Goal: Task Accomplishment & Management: Complete application form

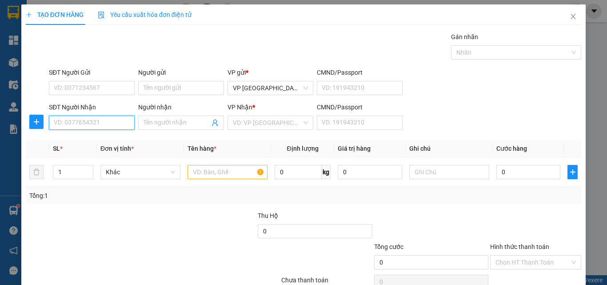
click at [114, 122] on input "SĐT Người Nhận" at bounding box center [92, 122] width 86 height 14
type input "0918435824"
click at [109, 137] on div "0918435824 - chuyền" at bounding box center [91, 140] width 74 height 10
type input "chuyền"
type input "50.000"
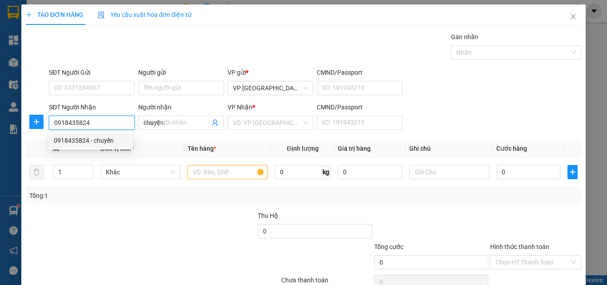
type input "50.000"
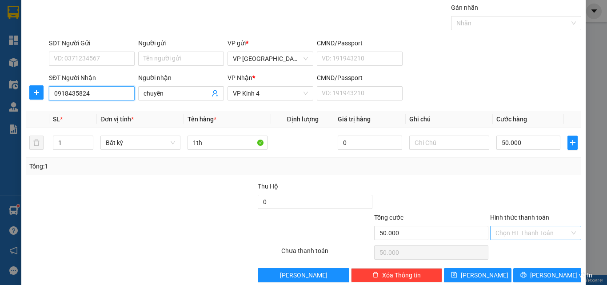
scroll to position [44, 0]
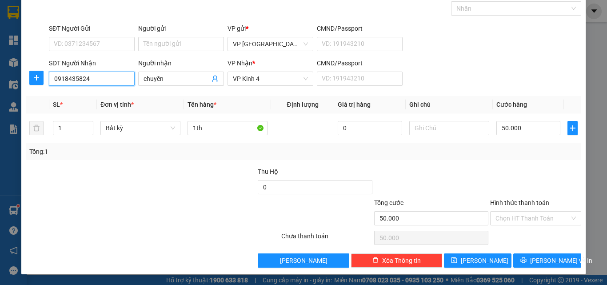
type input "0918435824"
click at [516, 205] on label "Hình thức thanh toán" at bounding box center [519, 202] width 59 height 7
click at [516, 211] on input "Hình thức thanh toán" at bounding box center [532, 217] width 74 height 13
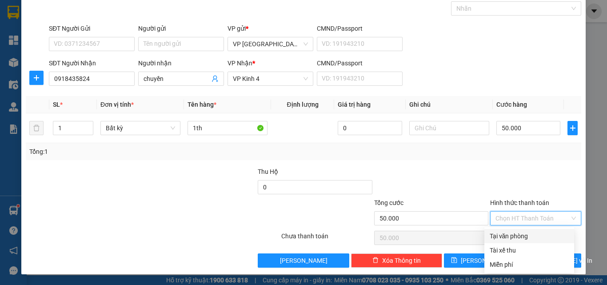
click at [513, 233] on div "Tại văn phòng" at bounding box center [528, 236] width 79 height 10
type input "0"
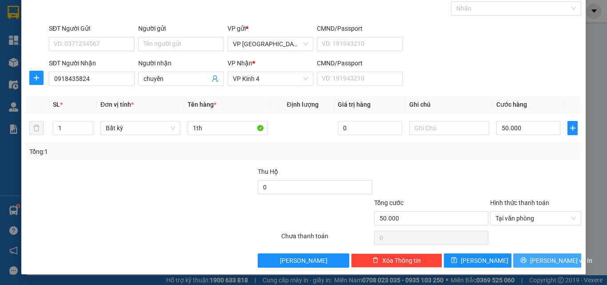
click at [514, 258] on button "[PERSON_NAME] và In" at bounding box center [547, 260] width 68 height 14
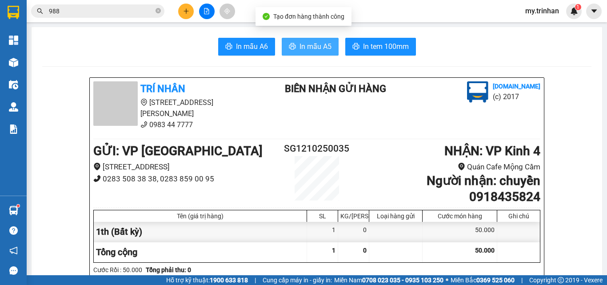
click at [317, 47] on span "In mẫu A5" at bounding box center [315, 46] width 32 height 11
click at [309, 44] on span "In mẫu A5" at bounding box center [315, 46] width 32 height 11
click at [318, 44] on span "In mẫu A5" at bounding box center [315, 46] width 32 height 11
click at [318, 47] on span "In mẫu A5" at bounding box center [315, 46] width 32 height 11
click at [315, 44] on span "In mẫu A5" at bounding box center [315, 46] width 32 height 11
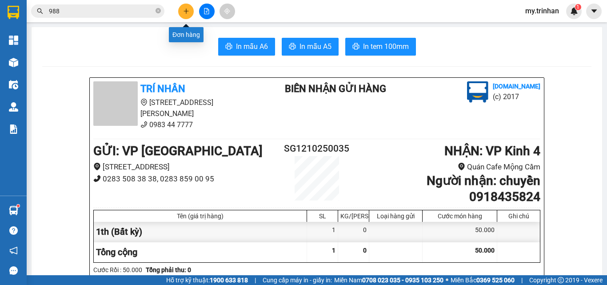
click at [187, 9] on icon "plus" at bounding box center [186, 11] width 6 height 6
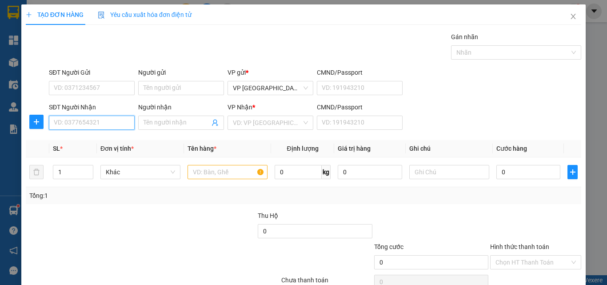
click at [106, 121] on input "SĐT Người Nhận" at bounding box center [92, 122] width 86 height 14
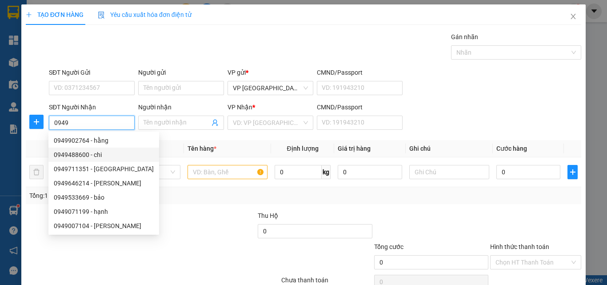
click at [88, 152] on div "0949488600 - chi" at bounding box center [104, 155] width 100 height 10
type input "0949488600"
type input "chi"
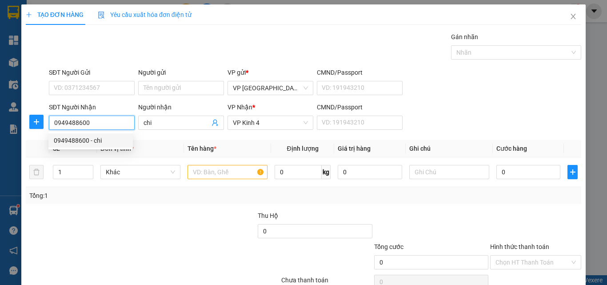
type input "160.000"
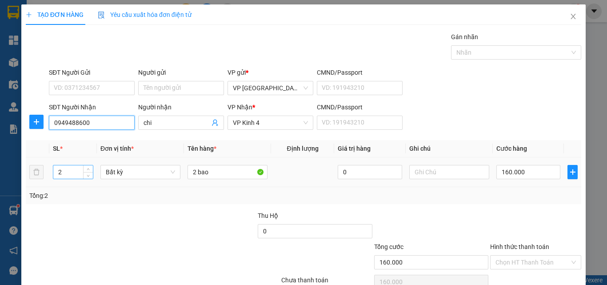
type input "0949488600"
click at [66, 173] on input "2" at bounding box center [73, 171] width 40 height 13
type input "1"
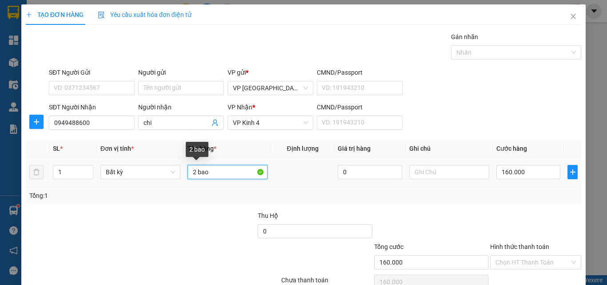
click at [216, 176] on input "2 bao" at bounding box center [227, 172] width 80 height 14
type input "0"
type input "2"
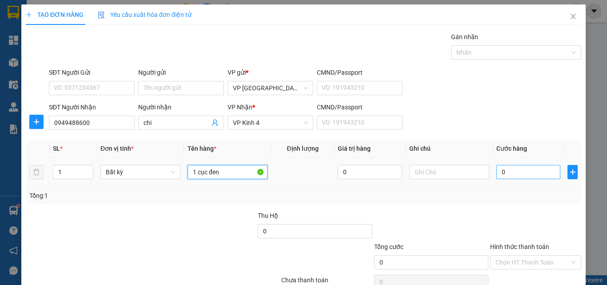
type input "1 cục đen"
click at [496, 167] on input "0" at bounding box center [528, 172] width 64 height 14
type input "3"
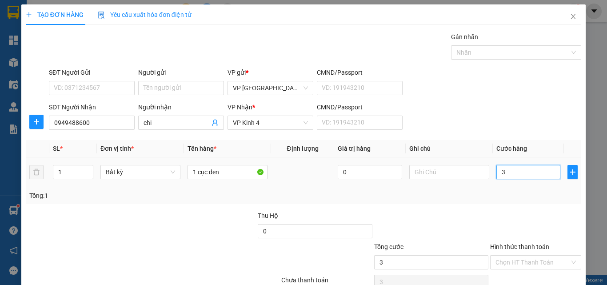
type input "30"
type input "300"
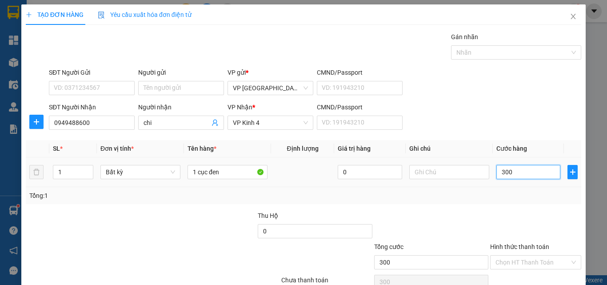
type input "3.000"
type input "30.000"
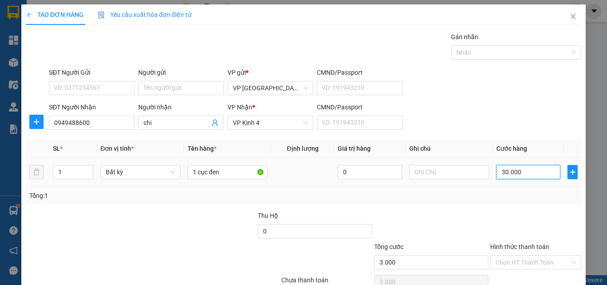
type input "30.000"
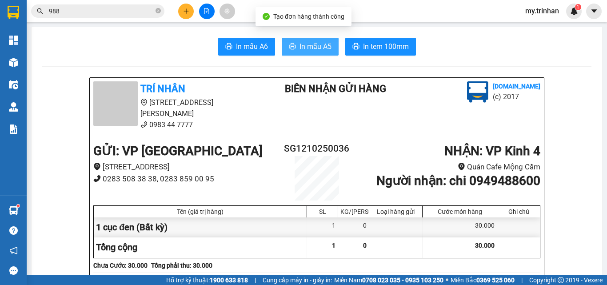
click at [307, 47] on span "In mẫu A5" at bounding box center [315, 46] width 32 height 11
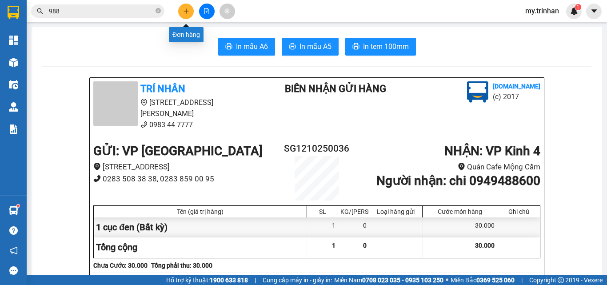
click at [187, 10] on icon "plus" at bounding box center [186, 11] width 6 height 6
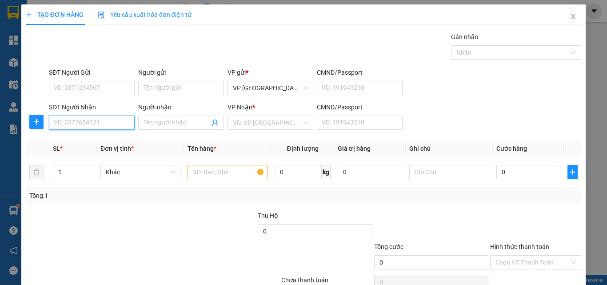
click at [110, 124] on input "SĐT Người Nhận" at bounding box center [92, 122] width 86 height 14
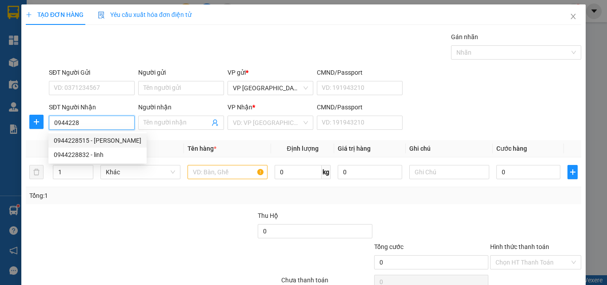
click at [118, 144] on div "0944228515 - [PERSON_NAME]" at bounding box center [97, 140] width 87 height 10
type input "0944228515"
type input "[PERSON_NAME]"
type input "40.000"
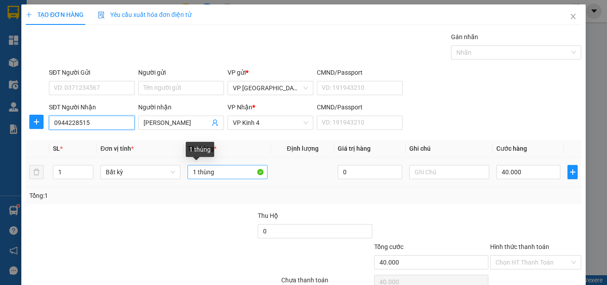
type input "0944228515"
click at [222, 176] on input "1 thùng" at bounding box center [227, 172] width 80 height 14
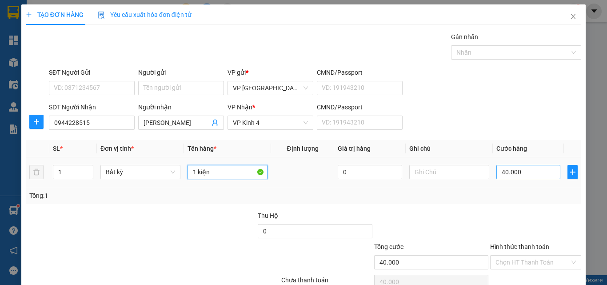
type input "1 kiện"
click at [496, 170] on input "40.000" at bounding box center [528, 172] width 64 height 14
type input "/8"
type input "0"
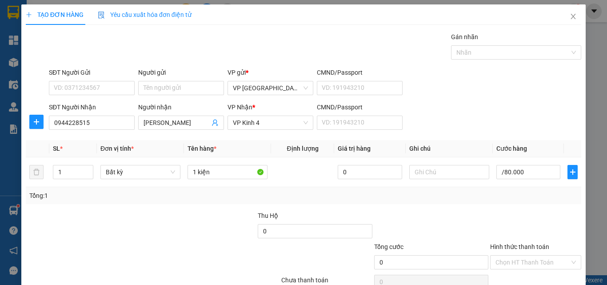
type input "0"
click at [515, 243] on label "Hình thức thanh toán" at bounding box center [519, 246] width 59 height 7
click at [515, 255] on input "Hình thức thanh toán" at bounding box center [532, 261] width 74 height 13
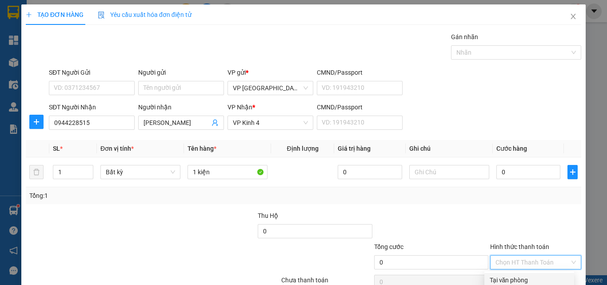
click at [510, 275] on div "Tại văn phòng" at bounding box center [528, 280] width 79 height 10
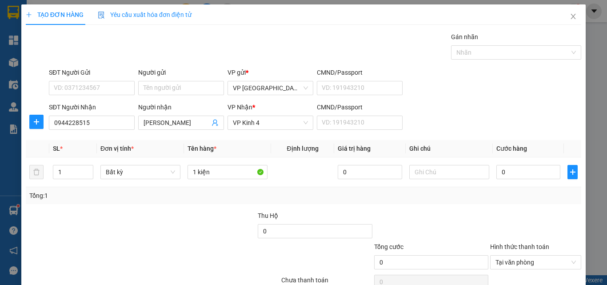
click at [496, 165] on input "0" at bounding box center [528, 172] width 64 height 14
type input "8"
type input "80"
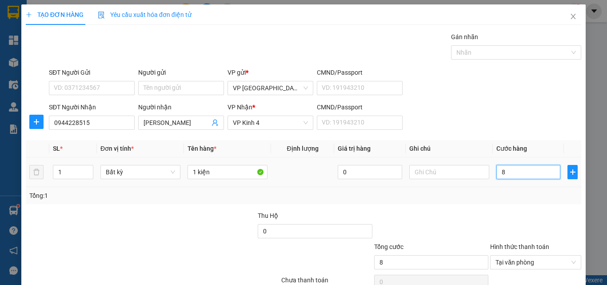
type input "80"
type input "800"
type input "8.000"
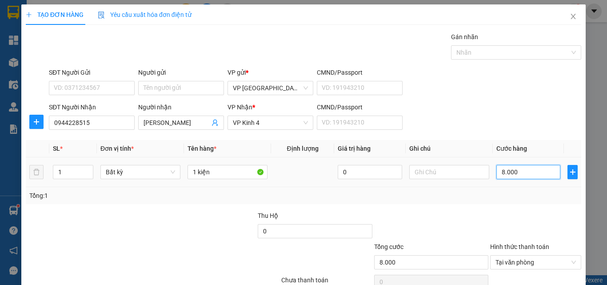
type input "80.000"
click at [513, 255] on span "Tại văn phòng" at bounding box center [535, 261] width 80 height 13
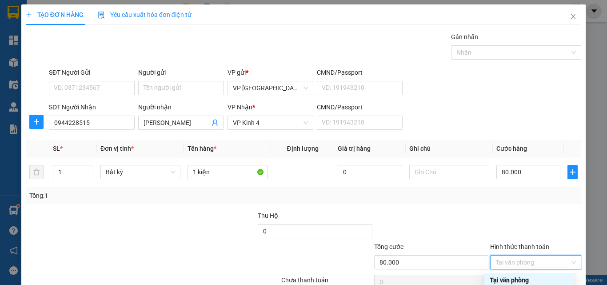
click at [508, 275] on div "Tại văn phòng" at bounding box center [528, 280] width 79 height 10
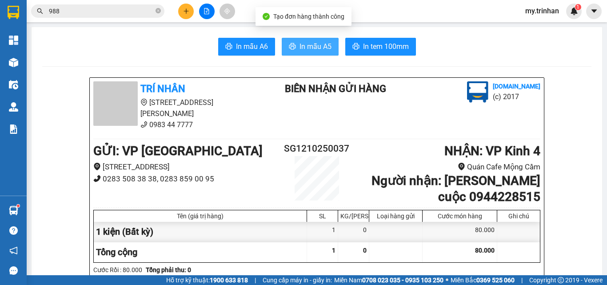
click at [308, 47] on span "In mẫu A5" at bounding box center [315, 46] width 32 height 11
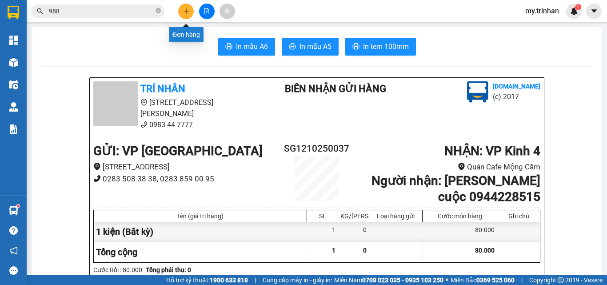
click at [185, 14] on icon "plus" at bounding box center [186, 11] width 6 height 6
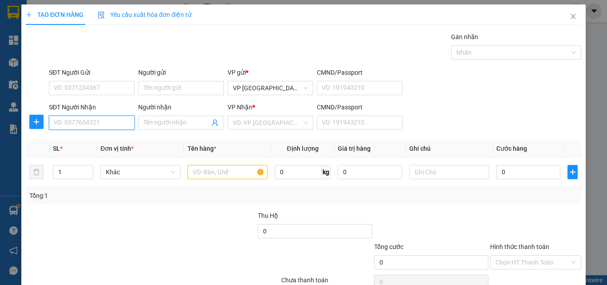
click at [108, 122] on input "SĐT Người Nhận" at bounding box center [92, 122] width 86 height 14
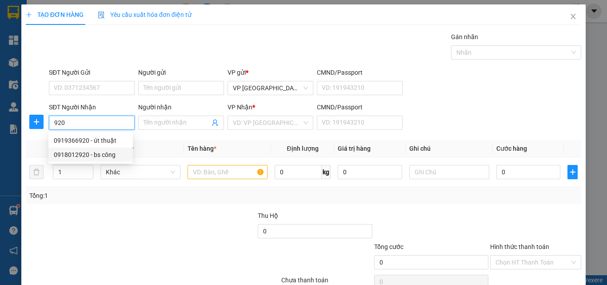
click at [100, 150] on div "0918012920 - bs công" at bounding box center [91, 155] width 74 height 10
type input "0918012920"
type input "bs công"
type input "30.000"
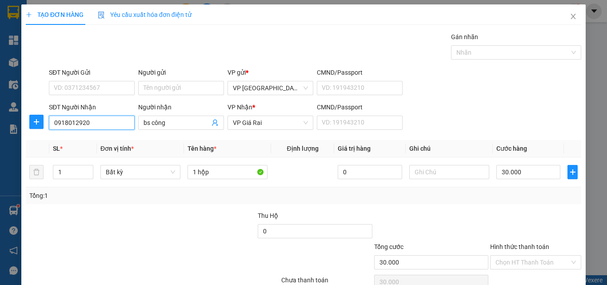
type input "0918012920"
click at [509, 243] on label "Hình thức thanh toán" at bounding box center [519, 246] width 59 height 7
click at [509, 255] on input "Hình thức thanh toán" at bounding box center [532, 261] width 74 height 13
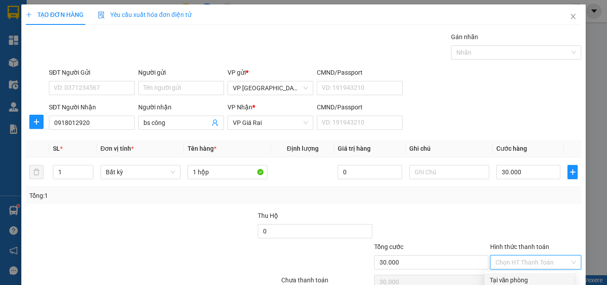
click at [510, 275] on div "Tại văn phòng" at bounding box center [528, 280] width 79 height 10
type input "0"
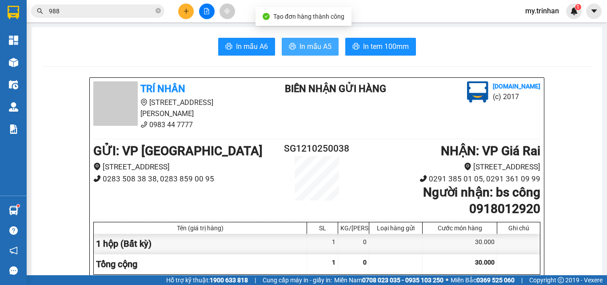
click at [320, 46] on span "In mẫu A5" at bounding box center [315, 46] width 32 height 11
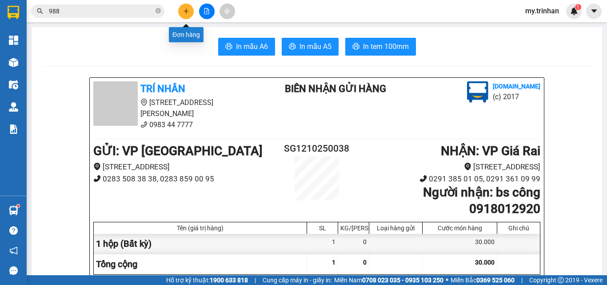
click at [188, 11] on icon "plus" at bounding box center [185, 11] width 5 height 0
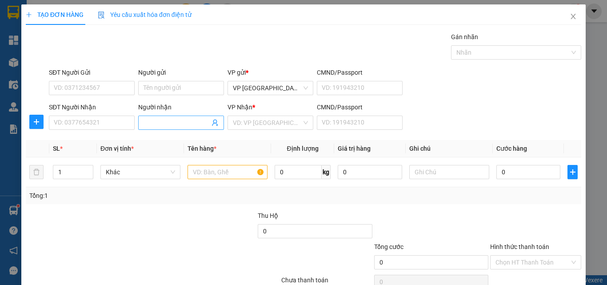
click at [170, 125] on input "Người nhận" at bounding box center [176, 123] width 66 height 10
type input "d"
type input "đồ nhà yều"
click at [281, 126] on input "search" at bounding box center [267, 122] width 69 height 13
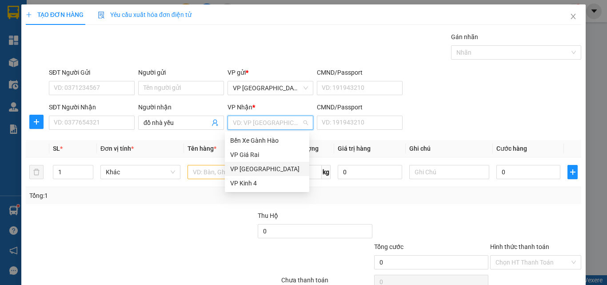
click at [244, 169] on div "VP [GEOGRAPHIC_DATA]" at bounding box center [267, 169] width 74 height 10
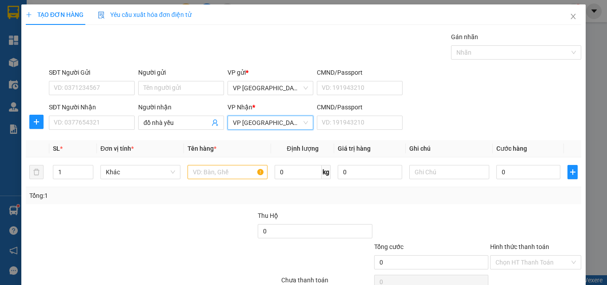
click at [252, 118] on span "VP [GEOGRAPHIC_DATA]" at bounding box center [270, 122] width 75 height 13
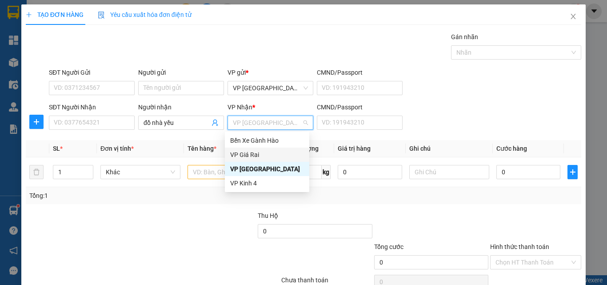
click at [252, 152] on div "VP Giá Rai" at bounding box center [267, 155] width 74 height 10
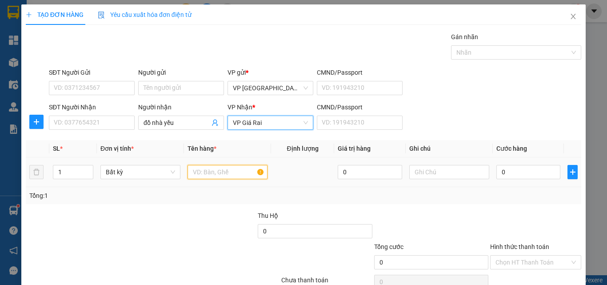
click at [214, 172] on input "text" at bounding box center [227, 172] width 80 height 14
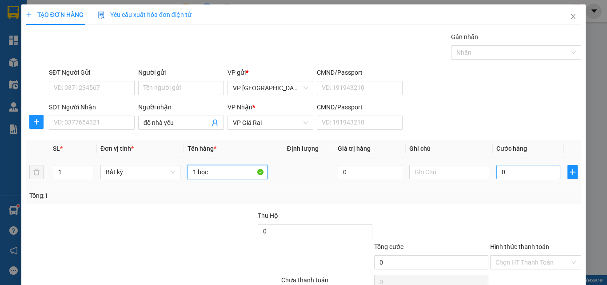
type input "1 bọc"
click at [514, 172] on input "0" at bounding box center [528, 172] width 64 height 14
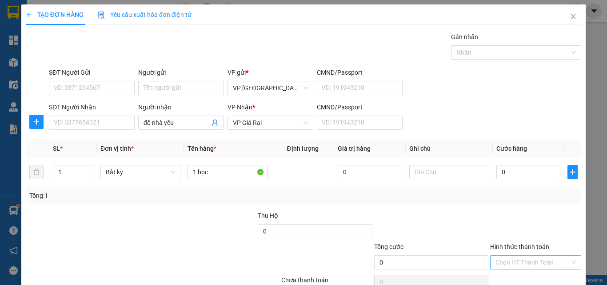
click at [530, 255] on input "Hình thức thanh toán" at bounding box center [532, 261] width 74 height 13
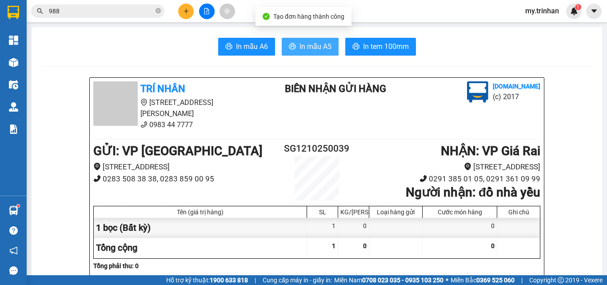
click at [315, 44] on span "In mẫu A5" at bounding box center [315, 46] width 32 height 11
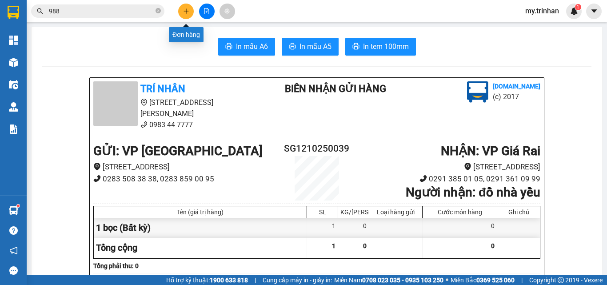
click at [184, 11] on icon "plus" at bounding box center [185, 11] width 5 height 0
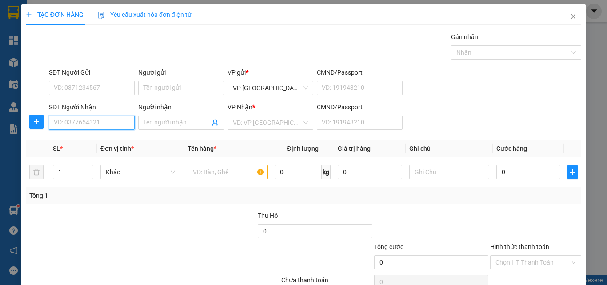
click at [105, 118] on input "SĐT Người Nhận" at bounding box center [92, 122] width 86 height 14
type input "0907094368"
click at [89, 136] on div "0907094368 - bs liêm" at bounding box center [91, 140] width 74 height 10
type input "bs liêm"
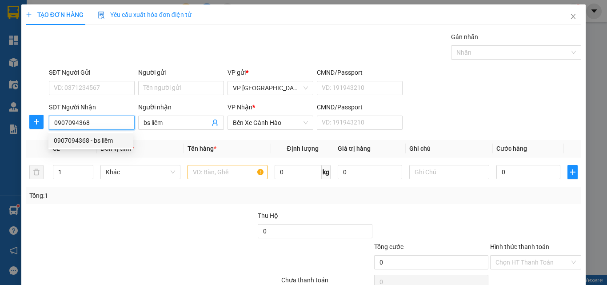
type input "30.000"
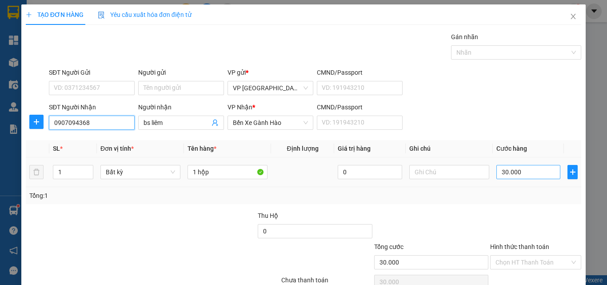
type input "0907094368"
click at [511, 165] on input "30.000" at bounding box center [528, 172] width 64 height 14
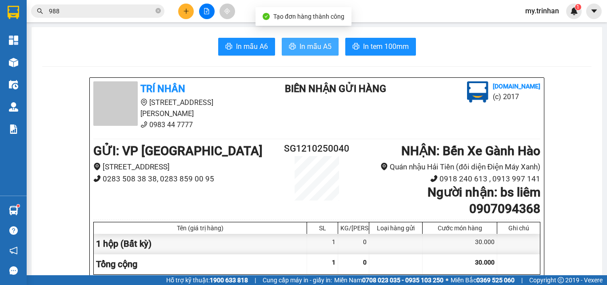
click at [305, 47] on span "In mẫu A5" at bounding box center [315, 46] width 32 height 11
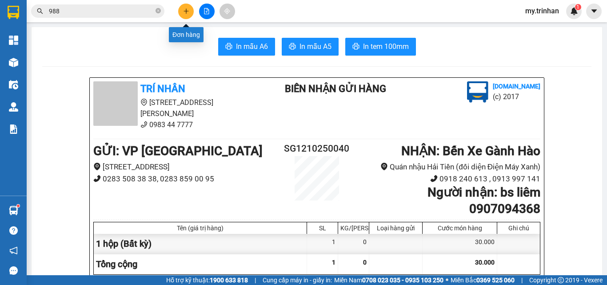
click at [183, 10] on icon "plus" at bounding box center [186, 11] width 6 height 6
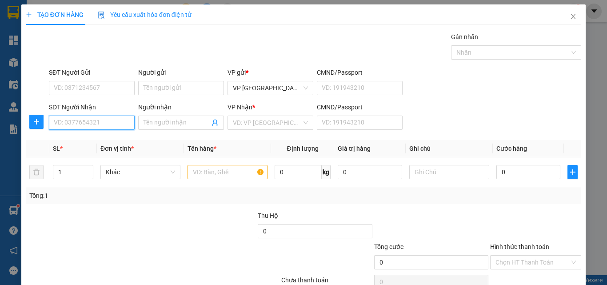
click at [111, 124] on input "SĐT Người Nhận" at bounding box center [92, 122] width 86 height 14
click at [79, 141] on div "0356659243 - khương" at bounding box center [91, 140] width 74 height 10
type input "0356659243"
type input "khương"
type input "240.000"
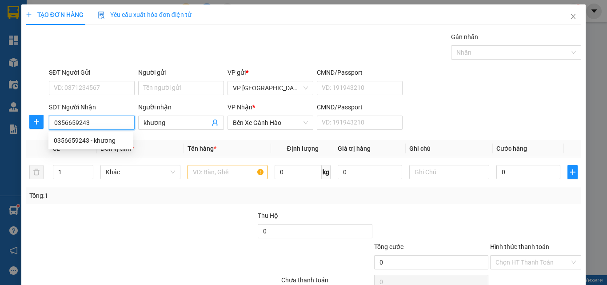
type input "240.000"
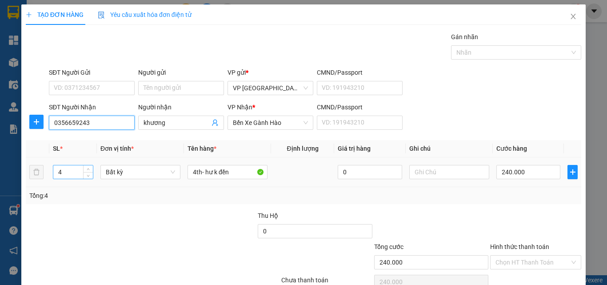
type input "0356659243"
drag, startPoint x: 64, startPoint y: 171, endPoint x: 56, endPoint y: 171, distance: 8.0
click at [56, 171] on input "4" at bounding box center [73, 171] width 40 height 13
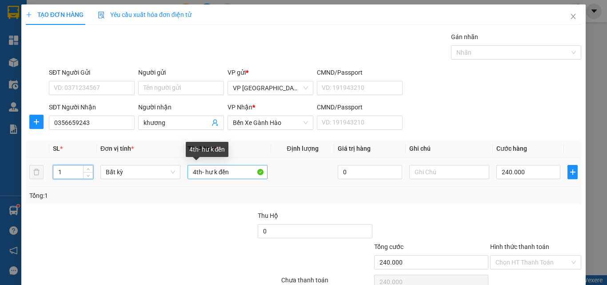
type input "1"
drag, startPoint x: 194, startPoint y: 174, endPoint x: 341, endPoint y: 185, distance: 147.4
click at [184, 172] on td "4th- hư k đền" at bounding box center [227, 172] width 87 height 30
type input "1th- hư k đền"
type input "0"
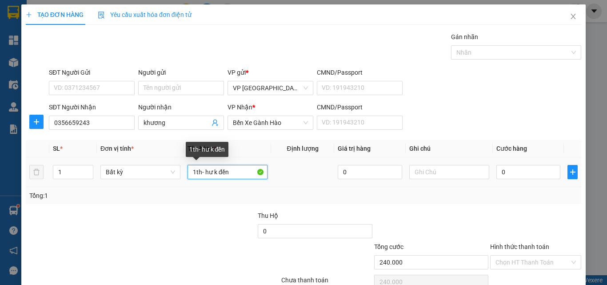
type input "0"
type input "1th- hư k đền"
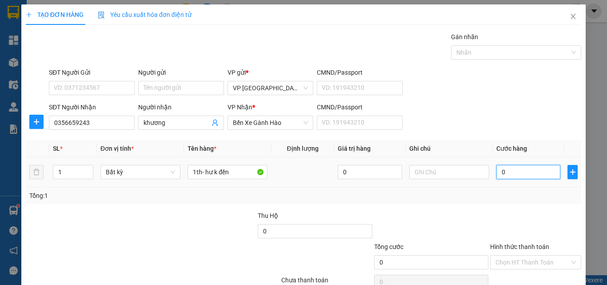
click at [505, 168] on input "0" at bounding box center [528, 172] width 64 height 14
type input "6"
type input "60"
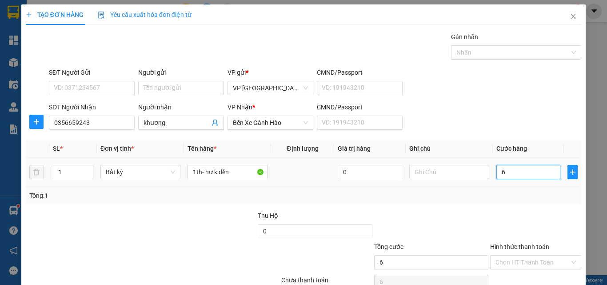
type input "60"
type input "60.000"
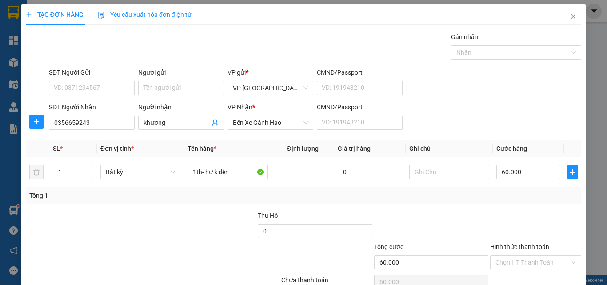
click at [528, 206] on div "Transit Pickup Surcharge Ids Transit Deliver Surcharge Ids Transit Deliver Surc…" at bounding box center [303, 171] width 555 height 279
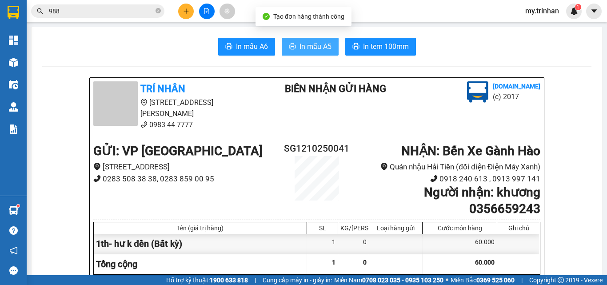
click at [315, 52] on span "In mẫu A5" at bounding box center [315, 46] width 32 height 11
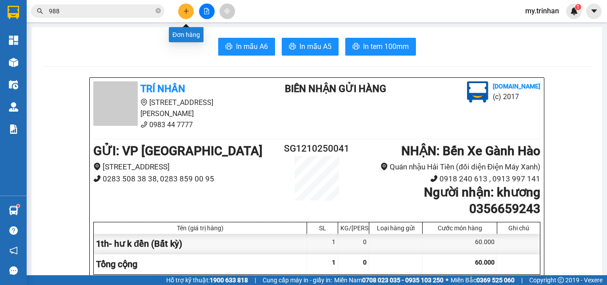
click at [183, 12] on icon "plus" at bounding box center [186, 11] width 6 height 6
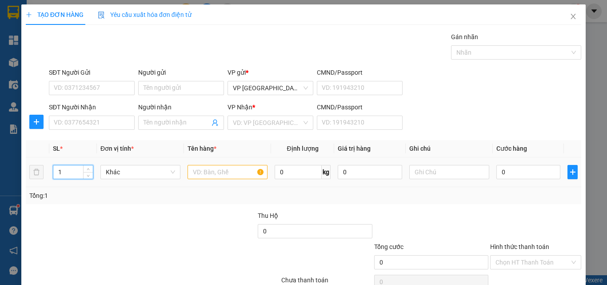
click at [34, 174] on tr "1 Khác 0 kg 0 0" at bounding box center [303, 172] width 555 height 30
type input "4"
click at [214, 173] on input "text" at bounding box center [227, 172] width 80 height 14
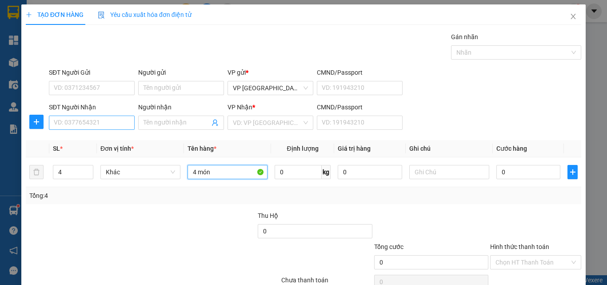
type input "4 món"
click at [88, 124] on input "SĐT Người Nhận" at bounding box center [92, 122] width 86 height 14
type input "0795882376"
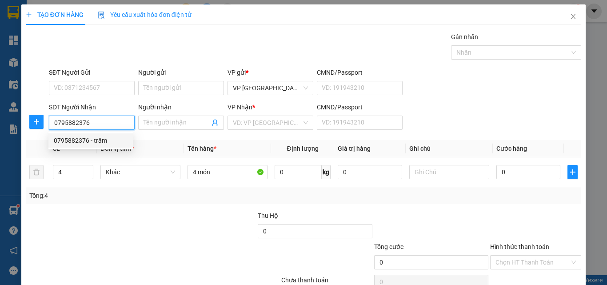
click at [99, 140] on div "0795882376 - trâm" at bounding box center [91, 140] width 74 height 10
type input "trâm"
type input "30.000"
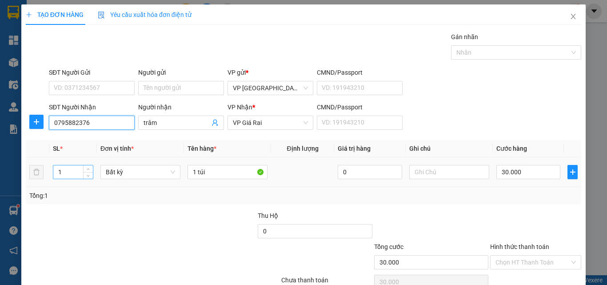
type input "0795882376"
drag, startPoint x: 62, startPoint y: 175, endPoint x: 46, endPoint y: 172, distance: 15.9
click at [46, 172] on tr "1 Bất kỳ 1 túi 0 30.000" at bounding box center [303, 172] width 555 height 30
type input "4"
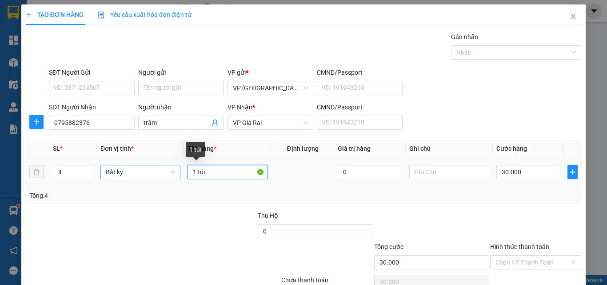
drag, startPoint x: 188, startPoint y: 174, endPoint x: 157, endPoint y: 176, distance: 31.6
click at [157, 176] on tr "4 Bất kỳ 1 túi 0 30.000" at bounding box center [303, 172] width 555 height 30
type input "0"
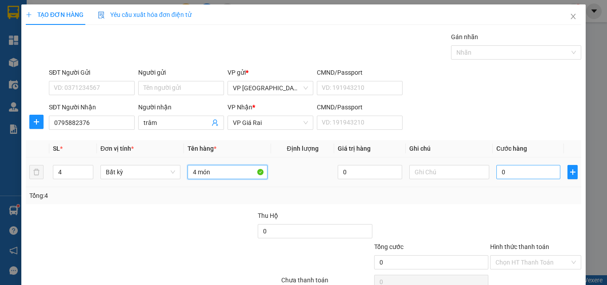
type input "4 món"
click at [515, 178] on input "0" at bounding box center [528, 172] width 64 height 14
type input "1"
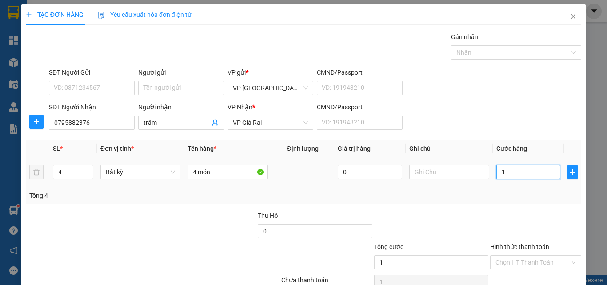
type input "14"
type input "140"
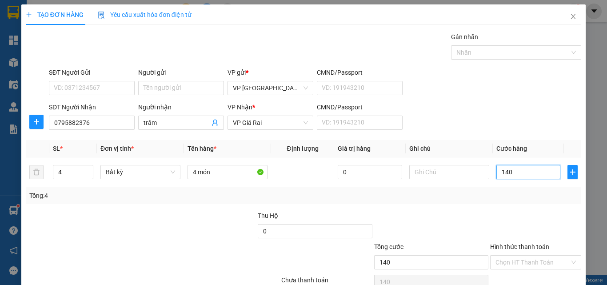
type input "140"
type input "140.000"
click at [474, 211] on div at bounding box center [431, 226] width 116 height 31
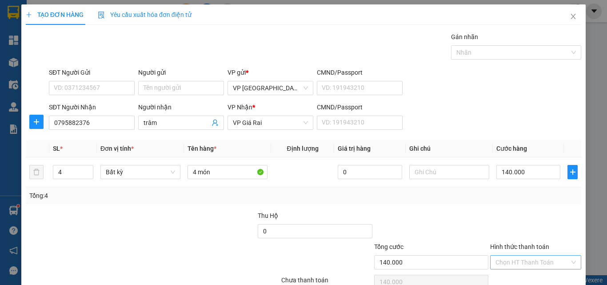
click at [531, 255] on input "Hình thức thanh toán" at bounding box center [532, 261] width 74 height 13
click at [503, 275] on div "Tại văn phòng" at bounding box center [528, 280] width 79 height 10
type input "0"
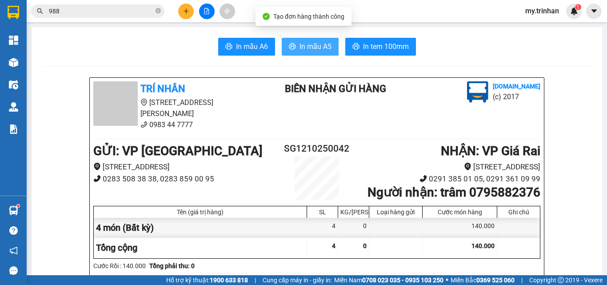
click at [313, 44] on span "In mẫu A5" at bounding box center [315, 46] width 32 height 11
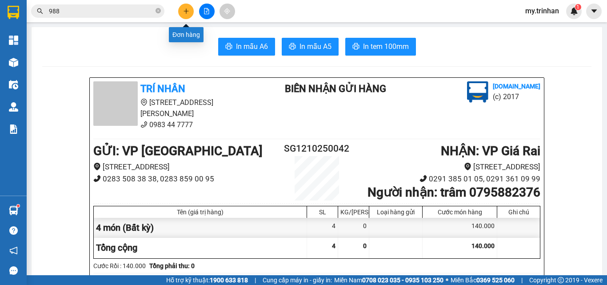
click at [189, 12] on button at bounding box center [186, 12] width 16 height 16
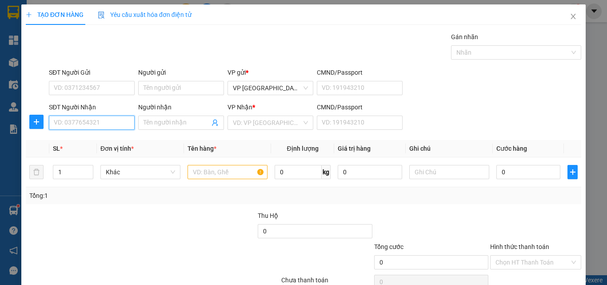
click at [110, 123] on input "SĐT Người Nhận" at bounding box center [92, 122] width 86 height 14
type input "0835654565"
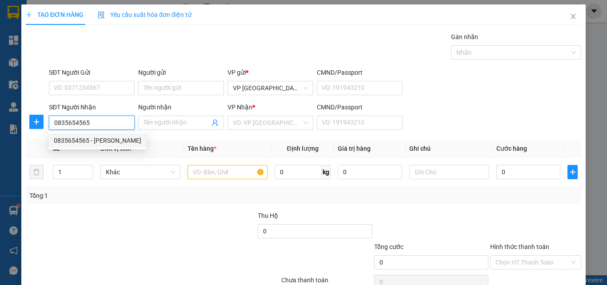
click at [107, 144] on div "0835654565 - [PERSON_NAME]" at bounding box center [97, 140] width 87 height 10
type input "anh thanh"
type input "40.000"
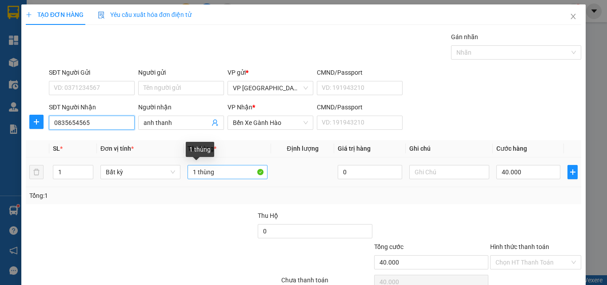
type input "0835654565"
click at [224, 173] on input "1 thùng" at bounding box center [227, 172] width 80 height 14
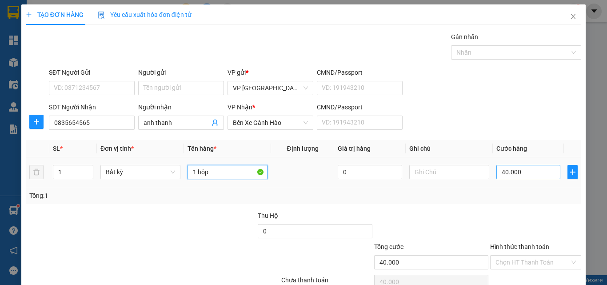
type input "1 hôp"
click at [526, 165] on input "40.000" at bounding box center [528, 172] width 64 height 14
type input "3"
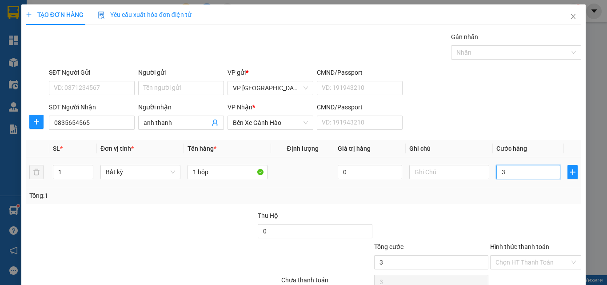
type input "30"
type input "30.000"
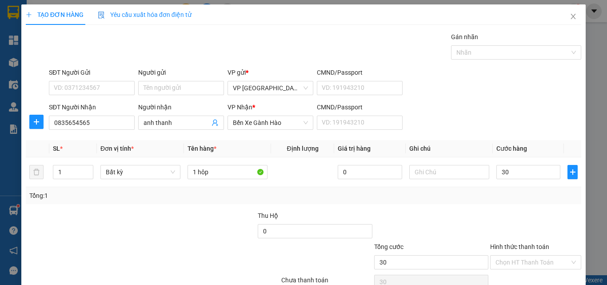
type input "30.000"
click at [539, 211] on div at bounding box center [535, 226] width 93 height 31
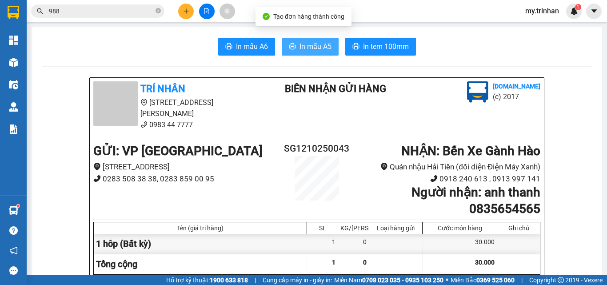
click at [302, 44] on span "In mẫu A5" at bounding box center [315, 46] width 32 height 11
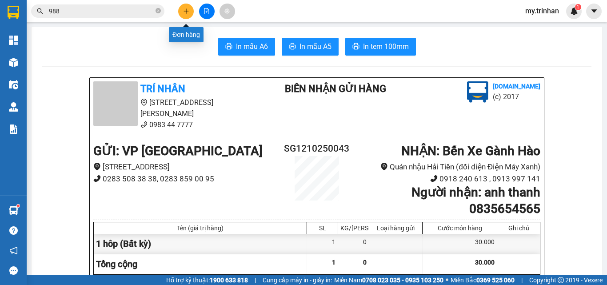
click at [186, 11] on icon "plus" at bounding box center [186, 11] width 6 height 6
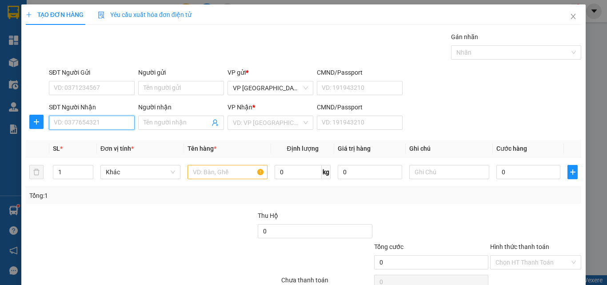
click at [91, 123] on input "SĐT Người Nhận" at bounding box center [92, 122] width 86 height 14
click at [91, 137] on div "0822222385 - lãm" at bounding box center [91, 140] width 74 height 10
type input "0822222385"
type input "lãm"
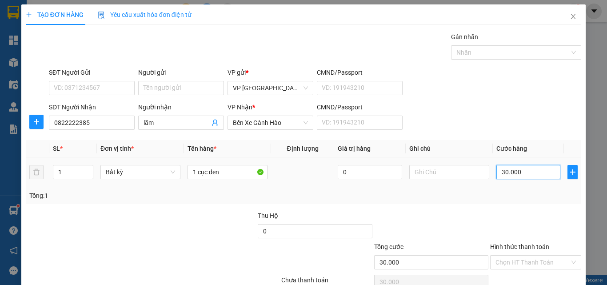
click at [526, 175] on input "30.000" at bounding box center [528, 172] width 64 height 14
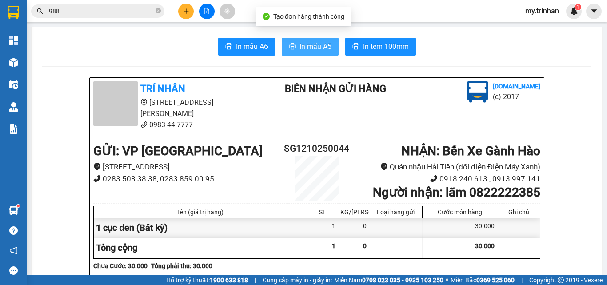
click at [320, 44] on span "In mẫu A5" at bounding box center [315, 46] width 32 height 11
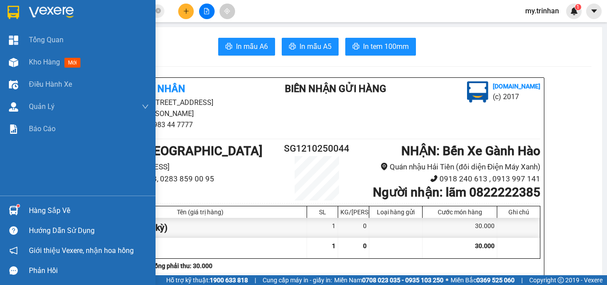
click at [15, 11] on img at bounding box center [14, 12] width 12 height 13
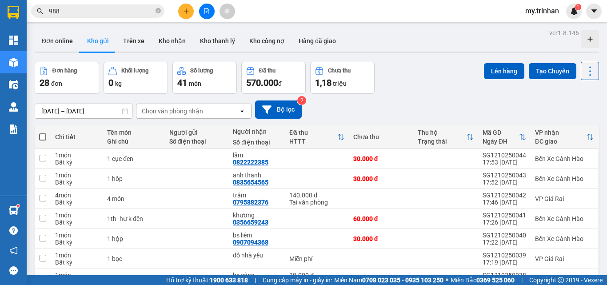
click at [402, 107] on div "[DATE] – [DATE] Press the down arrow key to interact with the calendar and sele…" at bounding box center [317, 109] width 564 height 18
click at [525, 179] on icon at bounding box center [528, 178] width 6 height 6
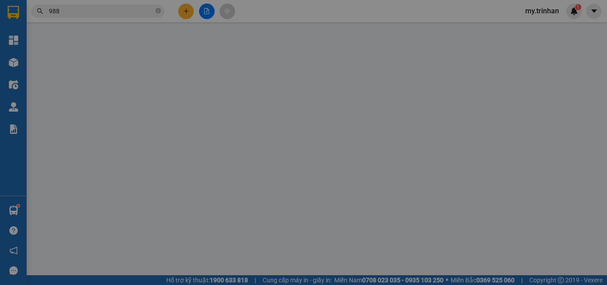
type input "0835654565"
type input "anh thanh"
type input "30.000"
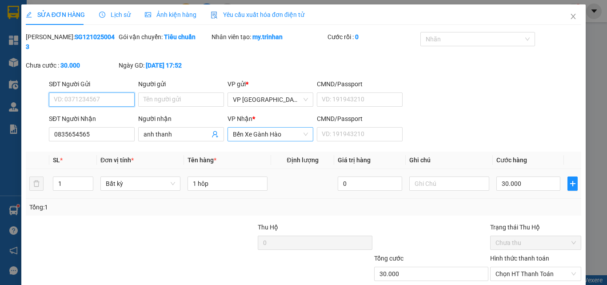
click at [267, 127] on span "Bến Xe Gành Hào" at bounding box center [270, 133] width 75 height 13
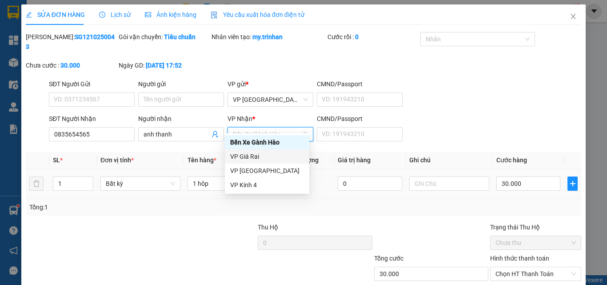
click at [253, 157] on div "VP Giá Rai" at bounding box center [267, 156] width 74 height 10
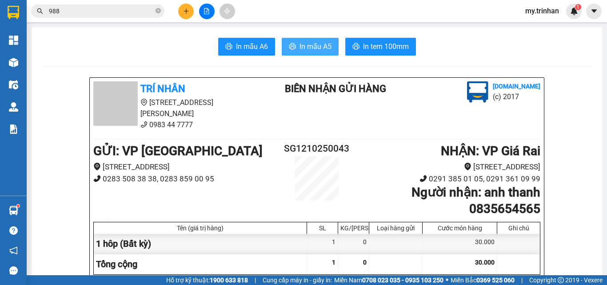
click at [295, 38] on button "In mẫu A5" at bounding box center [310, 47] width 57 height 18
click at [183, 11] on icon "plus" at bounding box center [186, 11] width 6 height 6
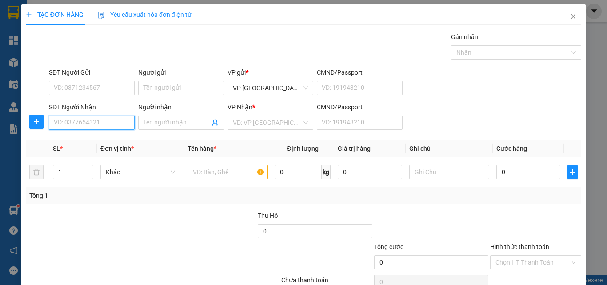
click at [79, 127] on input "SĐT Người Nhận" at bounding box center [92, 122] width 86 height 14
type input "0942392675"
click at [179, 123] on input "Người nhận" at bounding box center [176, 123] width 66 height 10
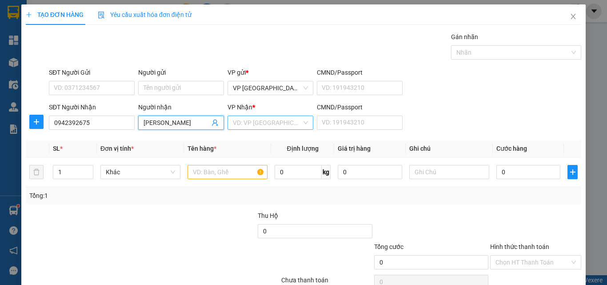
type input "[PERSON_NAME]"
click at [266, 119] on input "search" at bounding box center [267, 122] width 69 height 13
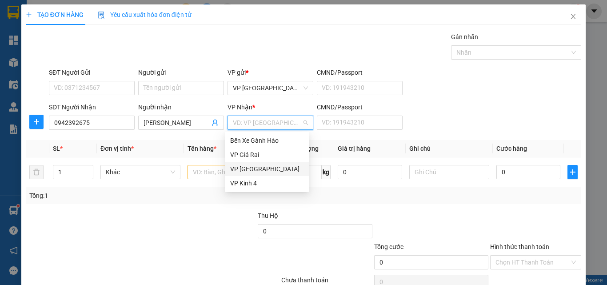
click at [244, 171] on div "VP [GEOGRAPHIC_DATA]" at bounding box center [267, 169] width 74 height 10
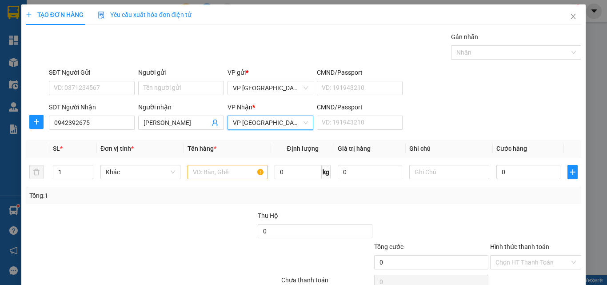
click at [255, 121] on span "VP [GEOGRAPHIC_DATA]" at bounding box center [270, 122] width 75 height 13
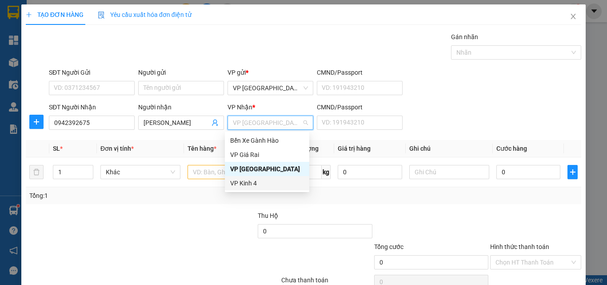
click at [244, 183] on div "VP Kinh 4" at bounding box center [267, 183] width 74 height 10
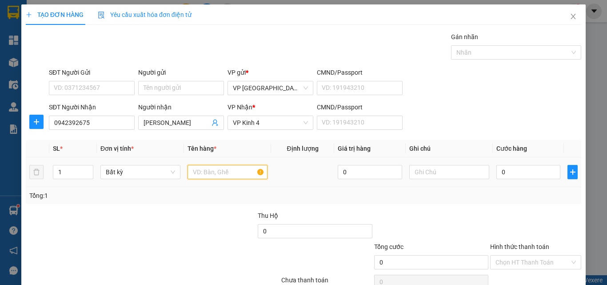
click at [208, 169] on input "text" at bounding box center [227, 172] width 80 height 14
type input "1 bọc mau hồng"
click at [512, 171] on input "0" at bounding box center [528, 172] width 64 height 14
type input "4"
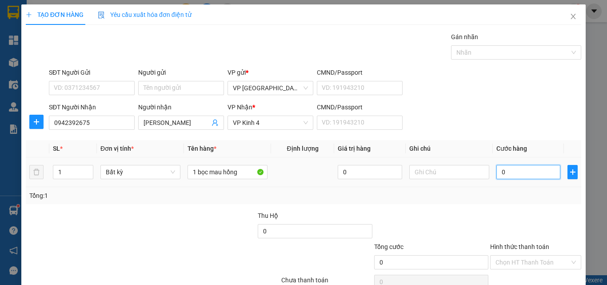
type input "4"
type input "40"
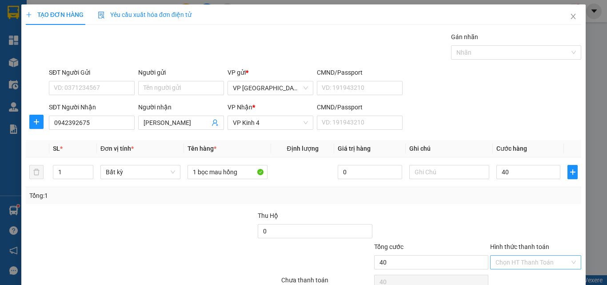
click at [534, 255] on input "Hình thức thanh toán" at bounding box center [532, 261] width 74 height 13
type input "40.000"
click at [516, 275] on div "Tại văn phòng" at bounding box center [528, 280] width 79 height 10
type input "0"
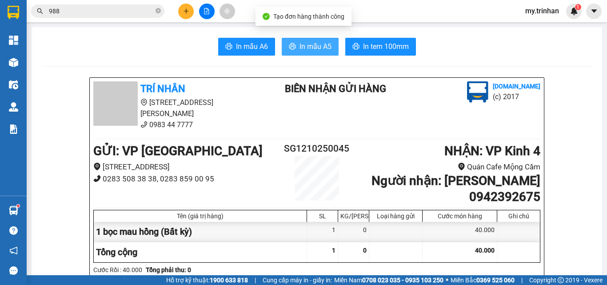
click at [323, 47] on span "In mẫu A5" at bounding box center [315, 46] width 32 height 11
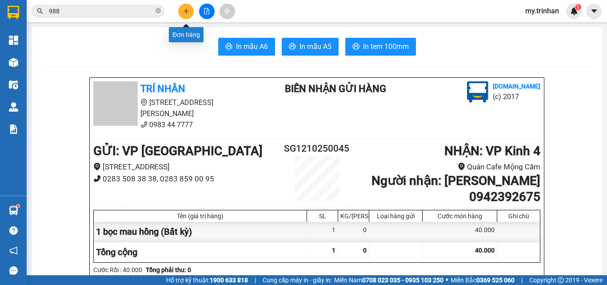
click at [187, 7] on button at bounding box center [186, 12] width 16 height 16
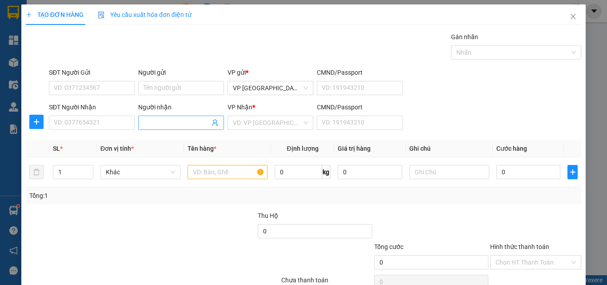
click at [171, 120] on input "Người nhận" at bounding box center [176, 123] width 66 height 10
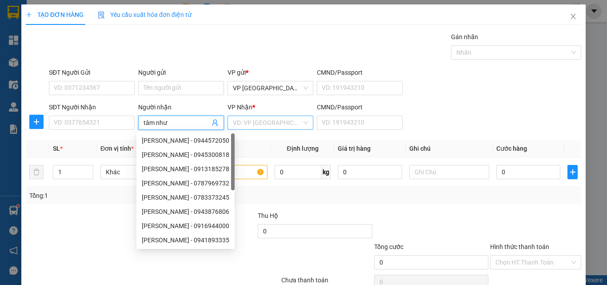
type input "tâm như"
click at [277, 124] on input "search" at bounding box center [267, 122] width 69 height 13
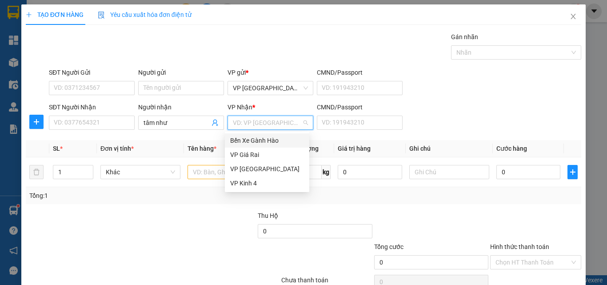
click at [258, 141] on div "Bến Xe Gành Hào" at bounding box center [267, 140] width 74 height 10
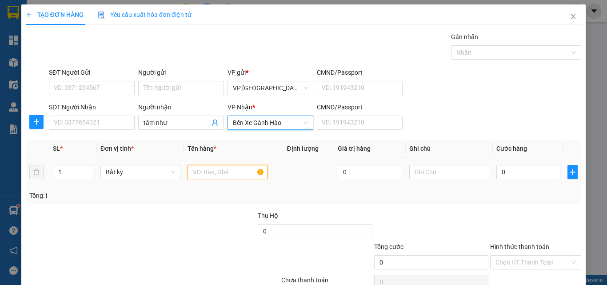
click at [211, 173] on input "text" at bounding box center [227, 172] width 80 height 14
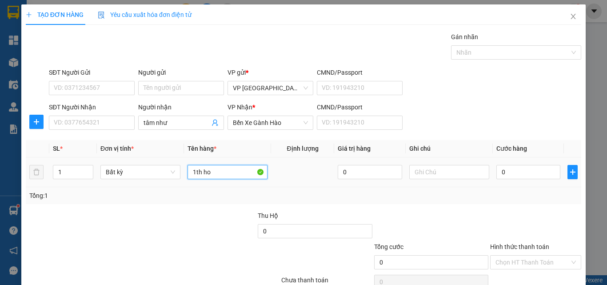
type input "1th hoa"
click at [519, 175] on input "0" at bounding box center [528, 172] width 64 height 14
click at [517, 219] on div at bounding box center [535, 226] width 93 height 31
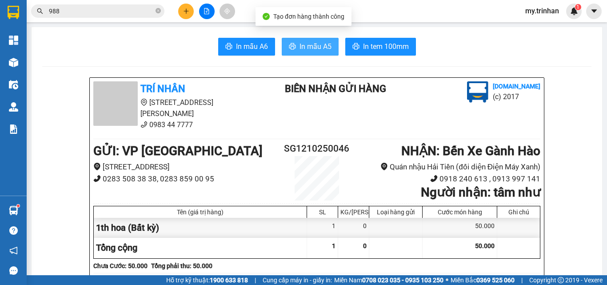
click at [304, 45] on span "In mẫu A5" at bounding box center [315, 46] width 32 height 11
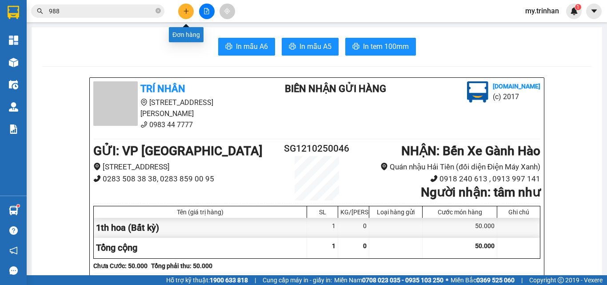
click at [182, 15] on button at bounding box center [186, 12] width 16 height 16
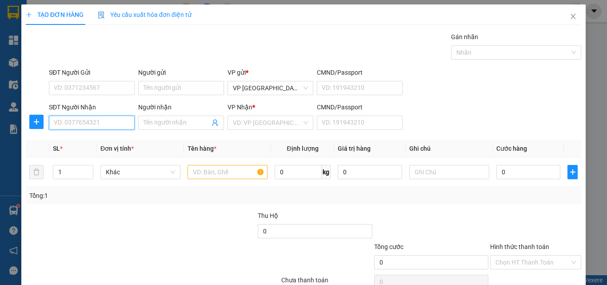
click at [99, 125] on input "SĐT Người Nhận" at bounding box center [92, 122] width 86 height 14
click at [87, 142] on div "0336183110 - hây" at bounding box center [91, 140] width 74 height 10
type input "0336183110"
type input "hây"
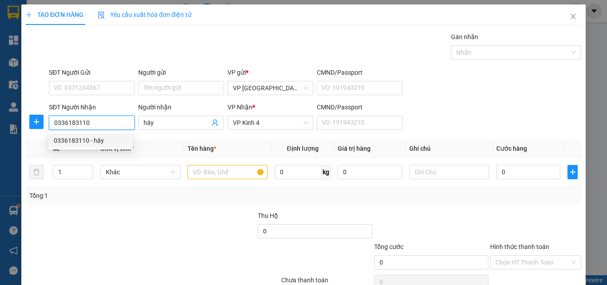
type input "90.000"
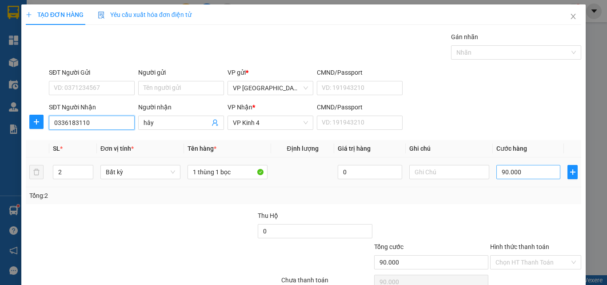
type input "0336183110"
click at [524, 172] on input "90.000" at bounding box center [528, 172] width 64 height 14
type input "7"
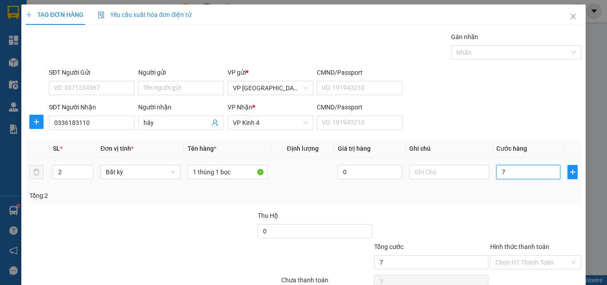
type input "70"
type input "70.000"
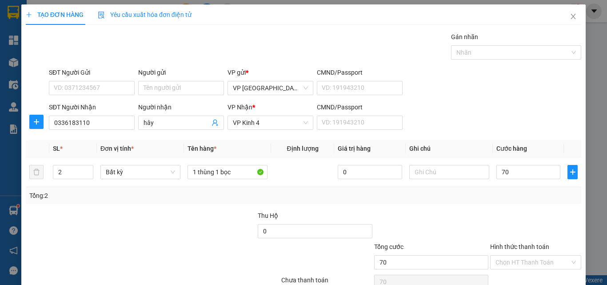
type input "70.000"
click at [510, 255] on input "Hình thức thanh toán" at bounding box center [532, 261] width 74 height 13
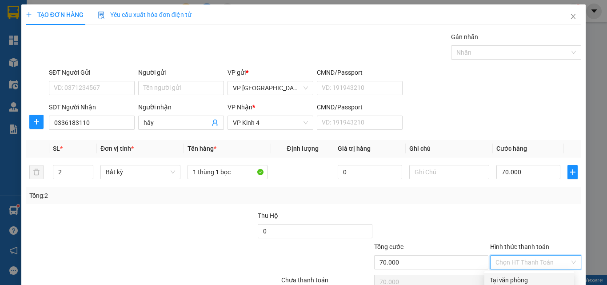
click at [506, 275] on div "Tại văn phòng" at bounding box center [528, 280] width 79 height 10
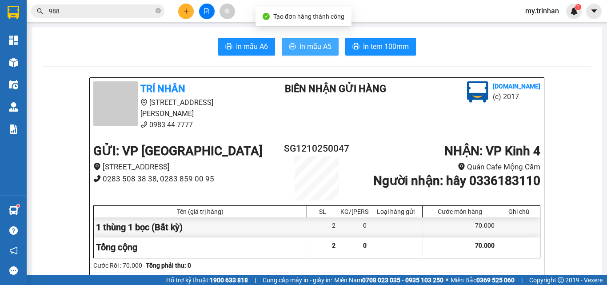
click at [326, 51] on span "In mẫu A5" at bounding box center [315, 46] width 32 height 11
click at [181, 12] on button at bounding box center [186, 12] width 16 height 16
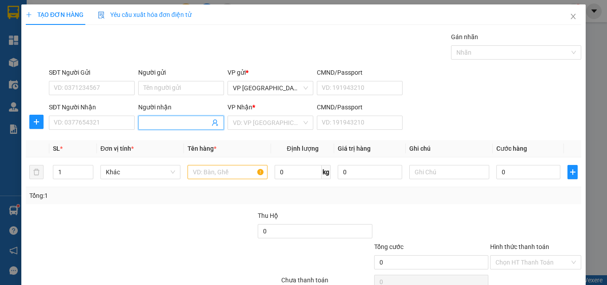
click at [158, 119] on input "Người nhận" at bounding box center [176, 123] width 66 height 10
type input "d"
type input "đồ nhà yều"
click at [256, 124] on input "search" at bounding box center [267, 122] width 69 height 13
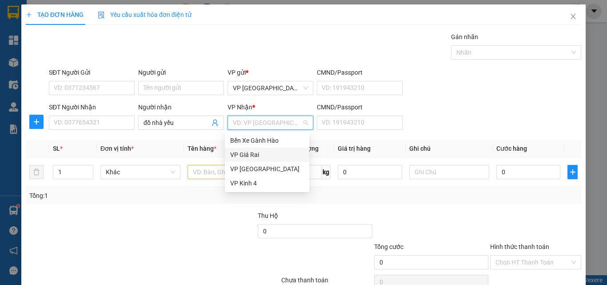
click at [247, 155] on div "VP Giá Rai" at bounding box center [267, 155] width 74 height 10
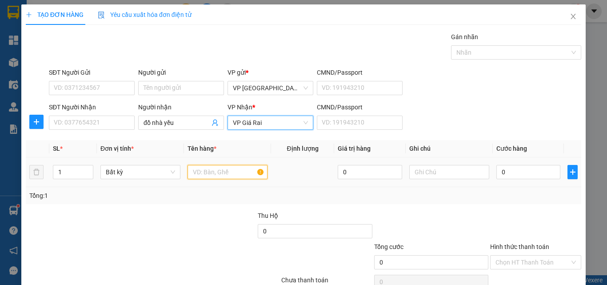
click at [203, 173] on input "text" at bounding box center [227, 172] width 80 height 14
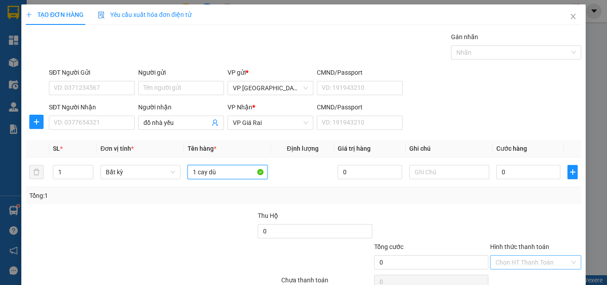
type input "1 cay dù"
click at [513, 255] on input "Hình thức thanh toán" at bounding box center [532, 261] width 74 height 13
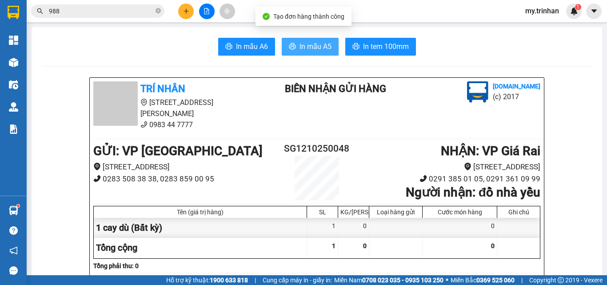
click at [325, 46] on span "In mẫu A5" at bounding box center [315, 46] width 32 height 11
click at [188, 13] on icon "plus" at bounding box center [186, 11] width 6 height 6
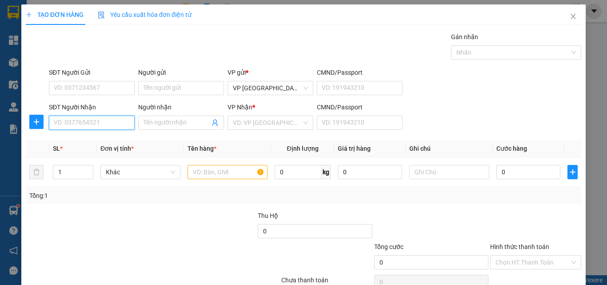
click at [103, 124] on input "SĐT Người Nhận" at bounding box center [92, 122] width 86 height 14
click at [84, 128] on input "SĐT Người Nhận" at bounding box center [92, 122] width 86 height 14
type input "0"
type input "0847469011"
click at [176, 119] on input "Người nhận" at bounding box center [176, 123] width 66 height 10
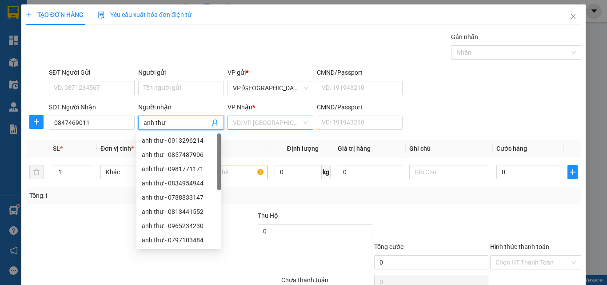
type input "anh thư"
click at [275, 120] on input "search" at bounding box center [267, 122] width 69 height 13
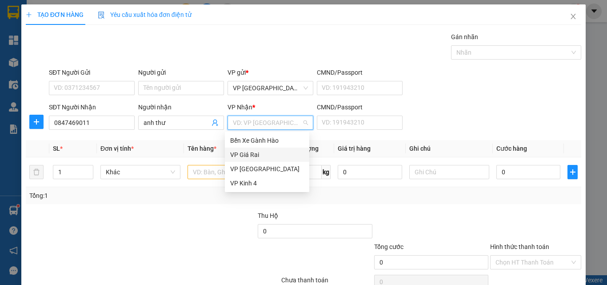
click at [246, 153] on div "VP Giá Rai" at bounding box center [267, 155] width 74 height 10
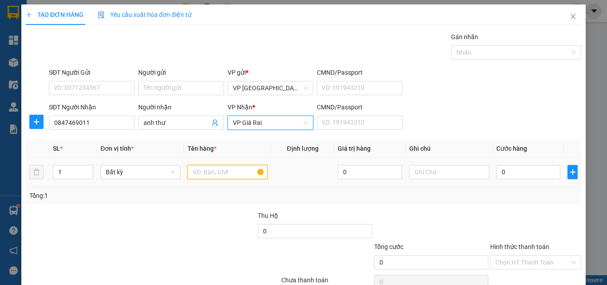
click at [199, 171] on input "text" at bounding box center [227, 172] width 80 height 14
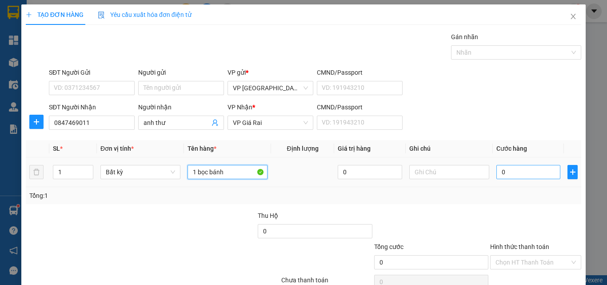
type input "1 bọc bánh"
click at [511, 170] on input "0" at bounding box center [528, 172] width 64 height 14
type input "3"
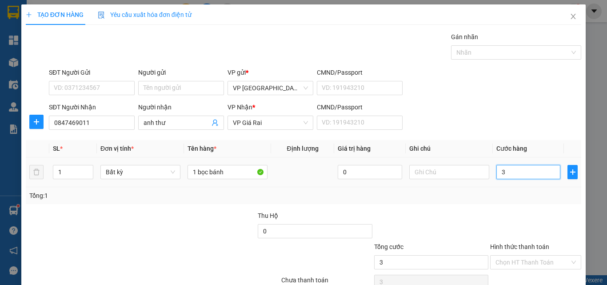
type input "30"
type input "30.000"
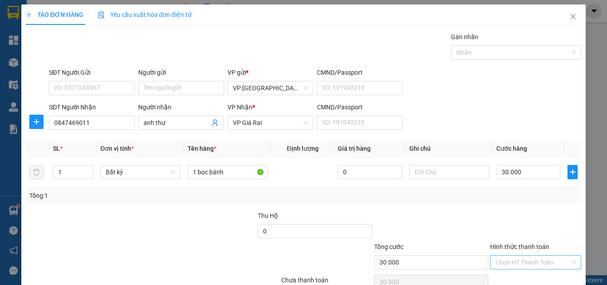
click at [529, 255] on input "Hình thức thanh toán" at bounding box center [532, 261] width 74 height 13
click at [519, 275] on div "Tại văn phòng" at bounding box center [528, 280] width 79 height 10
type input "0"
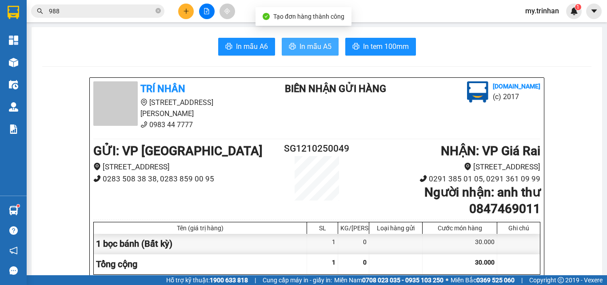
click at [301, 50] on span "In mẫu A5" at bounding box center [315, 46] width 32 height 11
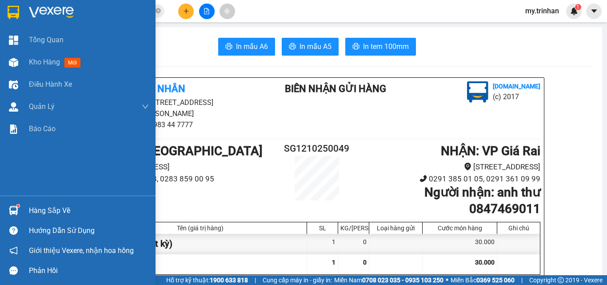
click at [16, 5] on div at bounding box center [14, 12] width 16 height 16
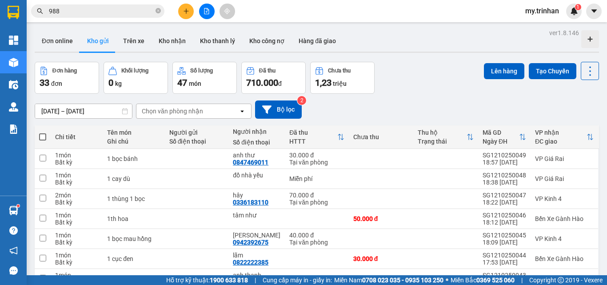
click at [43, 135] on span at bounding box center [42, 136] width 7 height 7
click at [43, 132] on input "checkbox" at bounding box center [43, 132] width 0 height 0
checkbox input "true"
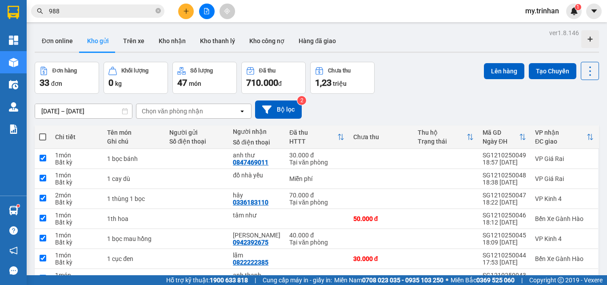
checkbox input "true"
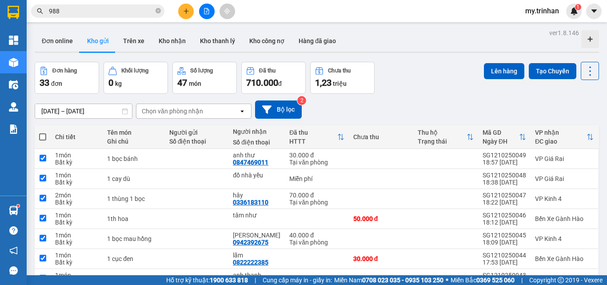
checkbox input "true"
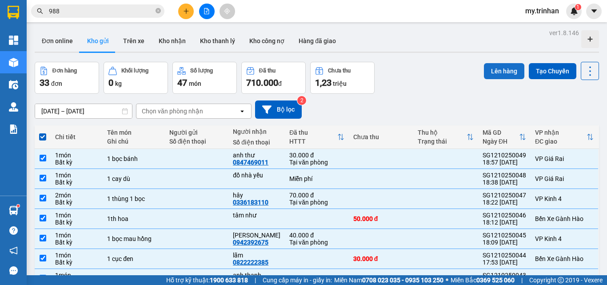
click at [493, 73] on button "Lên hàng" at bounding box center [504, 71] width 40 height 16
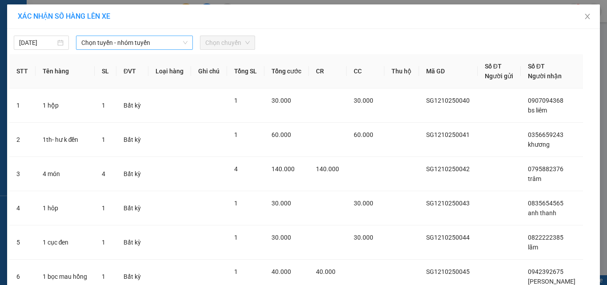
click at [125, 44] on span "Chọn tuyến - nhóm tuyến" at bounding box center [134, 42] width 106 height 13
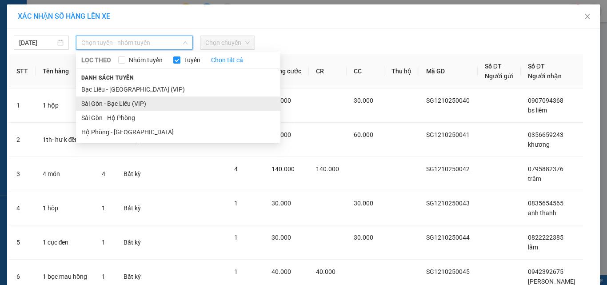
click at [94, 107] on li "Sài Gòn - Bạc Liêu (VIP)" at bounding box center [178, 103] width 204 height 14
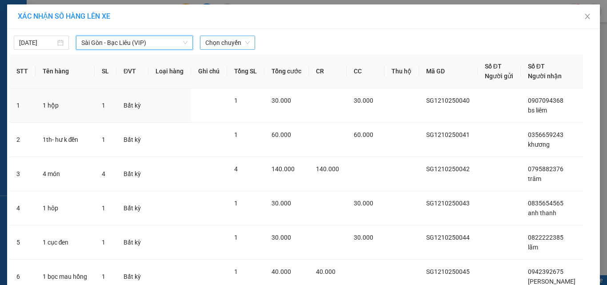
click at [229, 44] on span "Chọn chuyến" at bounding box center [227, 42] width 44 height 13
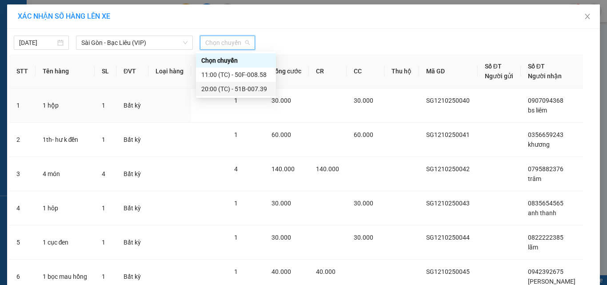
click at [231, 91] on div "20:00 (TC) - 51B-007.39" at bounding box center [235, 89] width 69 height 10
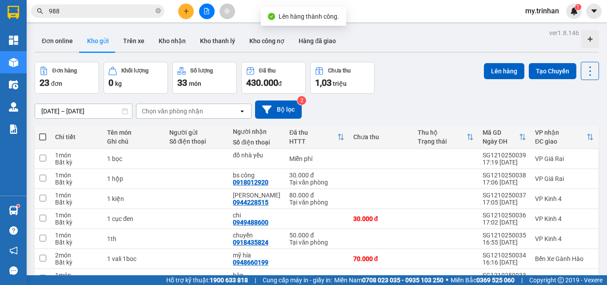
click at [42, 136] on span at bounding box center [42, 136] width 7 height 7
click at [43, 132] on input "checkbox" at bounding box center [43, 132] width 0 height 0
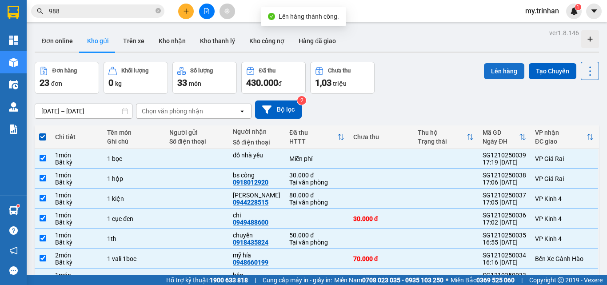
click at [484, 70] on button "Lên hàng" at bounding box center [504, 71] width 40 height 16
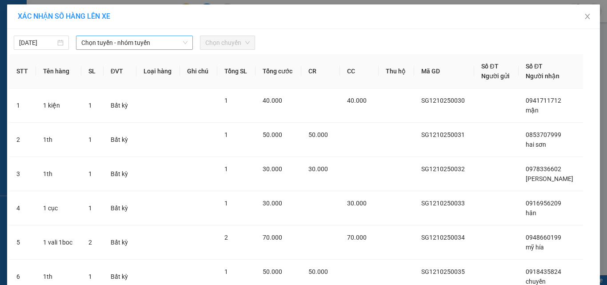
click at [119, 43] on span "Chọn tuyến - nhóm tuyến" at bounding box center [134, 42] width 106 height 13
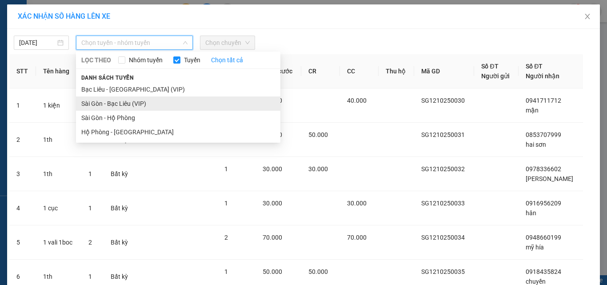
click at [92, 101] on li "Sài Gòn - Bạc Liêu (VIP)" at bounding box center [178, 103] width 204 height 14
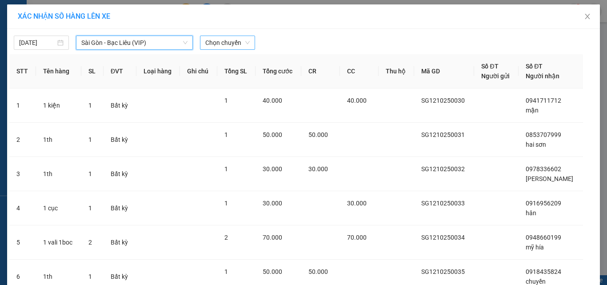
click at [219, 44] on span "Chọn chuyến" at bounding box center [227, 42] width 44 height 13
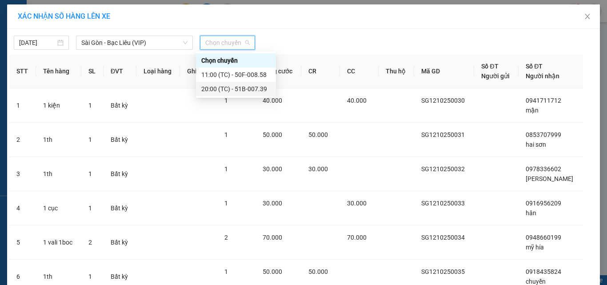
click at [218, 87] on div "20:00 (TC) - 51B-007.39" at bounding box center [235, 89] width 69 height 10
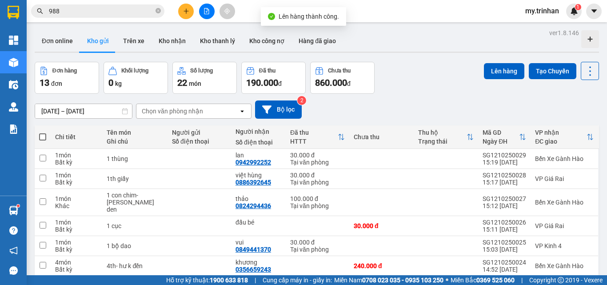
click at [44, 135] on span at bounding box center [42, 136] width 7 height 7
click at [43, 132] on input "checkbox" at bounding box center [43, 132] width 0 height 0
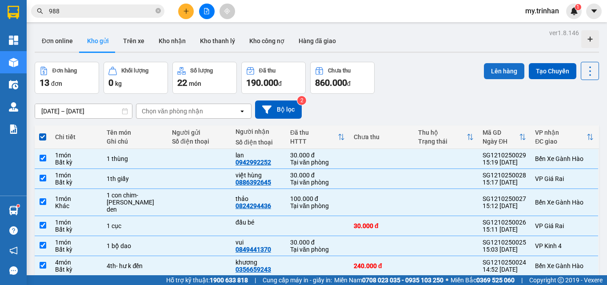
click at [502, 69] on button "Lên hàng" at bounding box center [504, 71] width 40 height 16
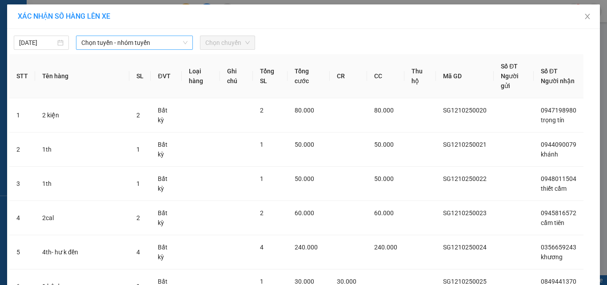
click at [143, 38] on span "Chọn tuyến - nhóm tuyến" at bounding box center [134, 42] width 106 height 13
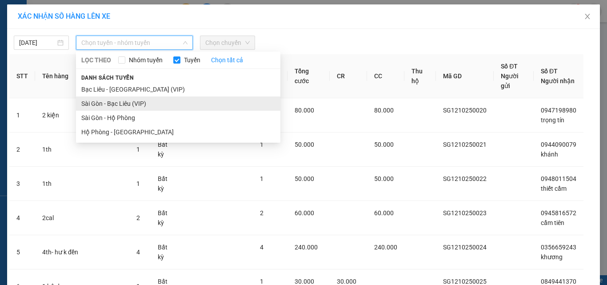
click at [100, 104] on li "Sài Gòn - Bạc Liêu (VIP)" at bounding box center [178, 103] width 204 height 14
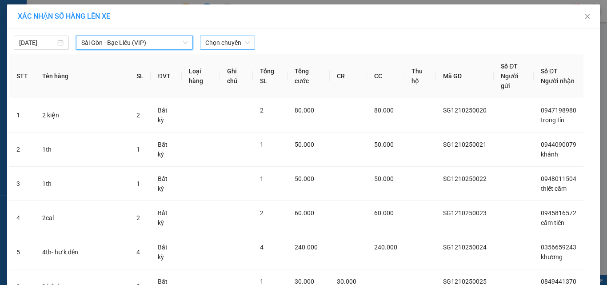
click at [224, 41] on span "Chọn chuyến" at bounding box center [227, 42] width 44 height 13
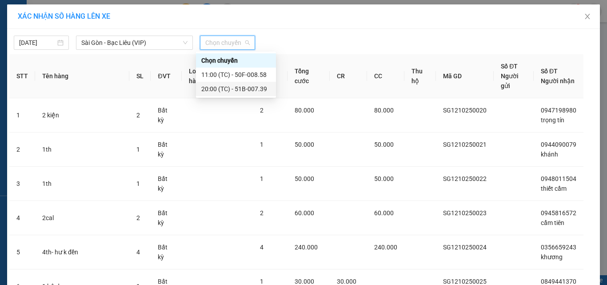
click at [225, 91] on div "20:00 (TC) - 51B-007.39" at bounding box center [235, 89] width 69 height 10
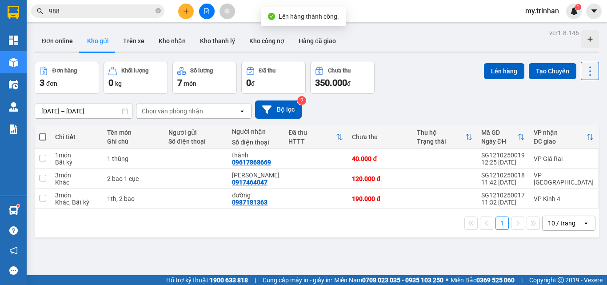
click at [45, 134] on span at bounding box center [42, 136] width 7 height 7
click at [43, 132] on input "checkbox" at bounding box center [43, 132] width 0 height 0
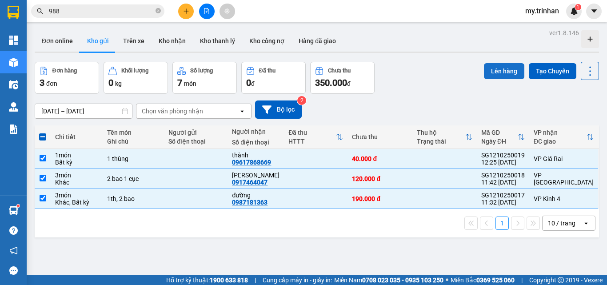
click at [493, 70] on button "Lên hàng" at bounding box center [504, 71] width 40 height 16
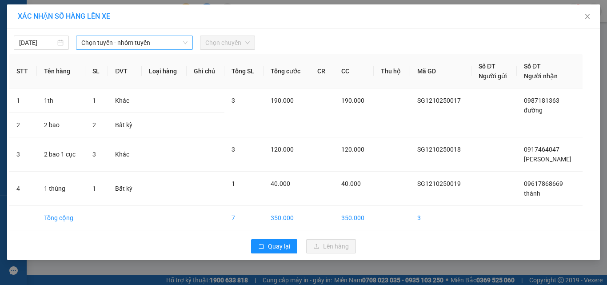
click at [179, 44] on span "Chọn tuyến - nhóm tuyến" at bounding box center [134, 42] width 106 height 13
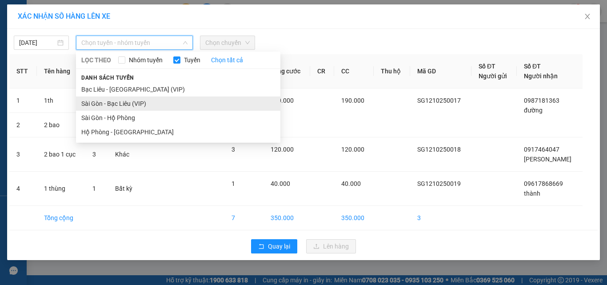
click at [98, 101] on li "Sài Gòn - Bạc Liêu (VIP)" at bounding box center [178, 103] width 204 height 14
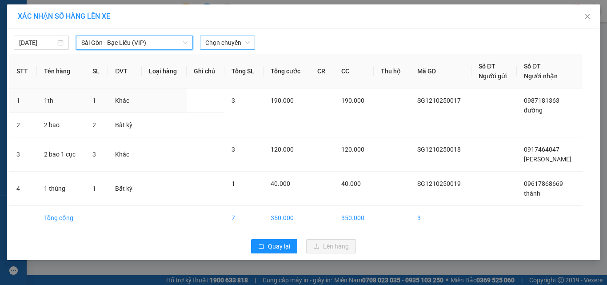
click at [220, 40] on span "Chọn chuyến" at bounding box center [227, 42] width 44 height 13
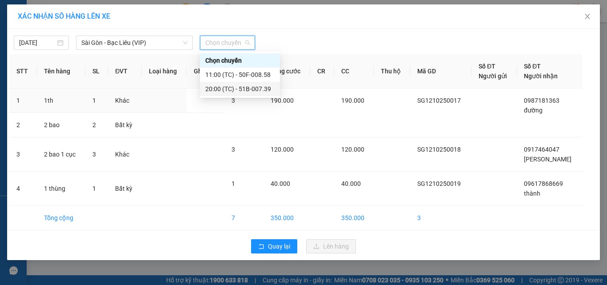
click at [219, 90] on div "20:00 (TC) - 51B-007.39" at bounding box center [239, 89] width 69 height 10
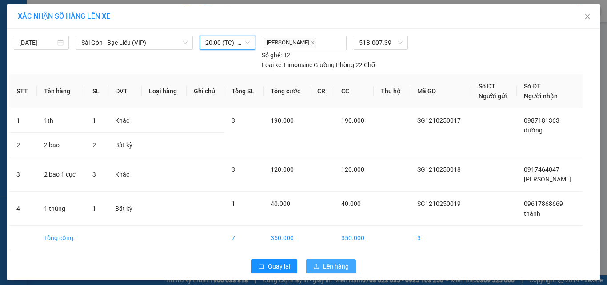
click at [332, 262] on span "Lên hàng" at bounding box center [336, 266] width 26 height 10
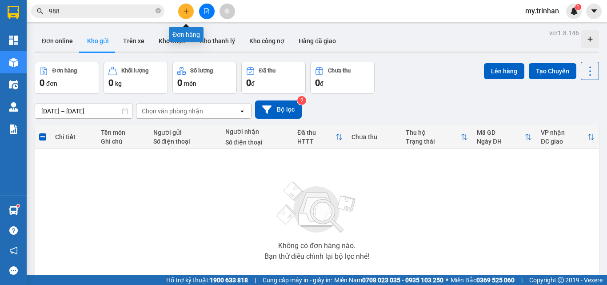
click at [188, 12] on icon "plus" at bounding box center [186, 11] width 6 height 6
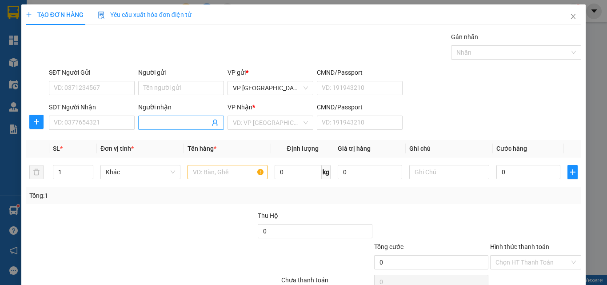
click at [160, 125] on input "Người nhận" at bounding box center [176, 123] width 66 height 10
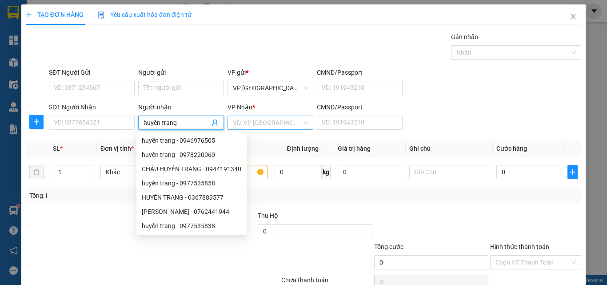
type input "huyền trang"
click at [263, 121] on input "search" at bounding box center [267, 122] width 69 height 13
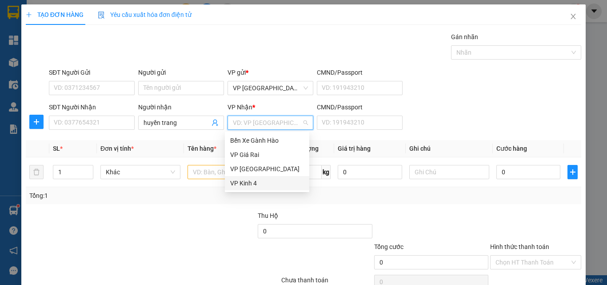
click at [244, 183] on div "VP Kinh 4" at bounding box center [267, 183] width 74 height 10
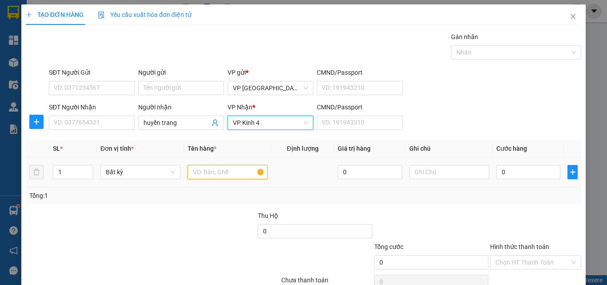
click at [202, 172] on input "text" at bounding box center [227, 172] width 80 height 14
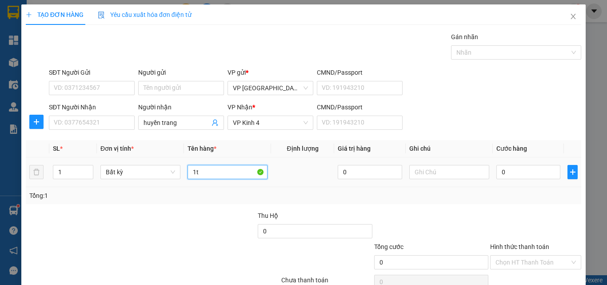
type input "1th"
click at [517, 171] on input "0" at bounding box center [528, 172] width 64 height 14
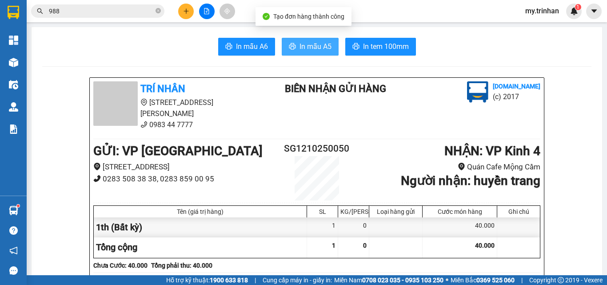
click at [312, 45] on span "In mẫu A5" at bounding box center [315, 46] width 32 height 11
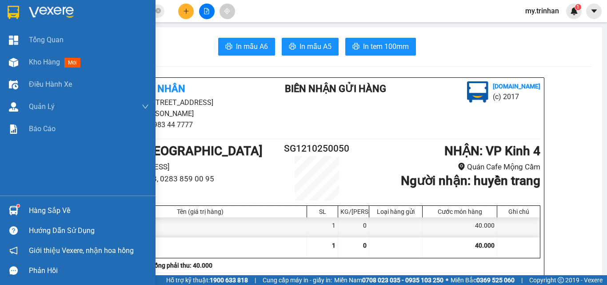
click at [14, 12] on img at bounding box center [14, 12] width 12 height 13
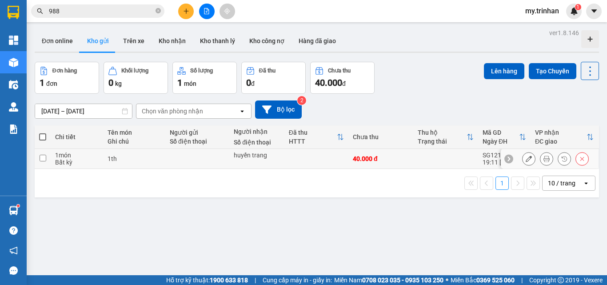
click at [45, 159] on input "checkbox" at bounding box center [43, 158] width 7 height 7
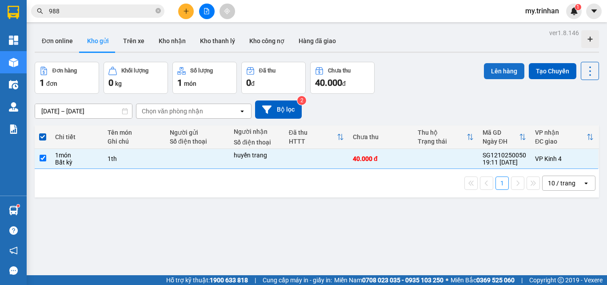
click at [497, 73] on button "Lên hàng" at bounding box center [504, 71] width 40 height 16
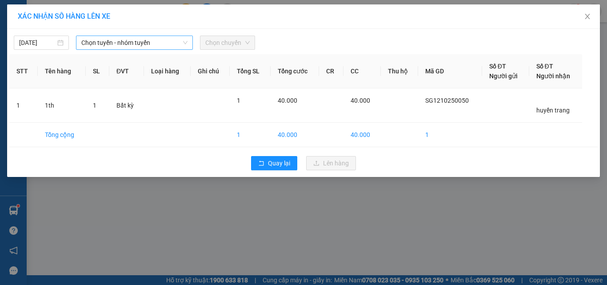
click at [121, 46] on span "Chọn tuyến - nhóm tuyến" at bounding box center [134, 42] width 106 height 13
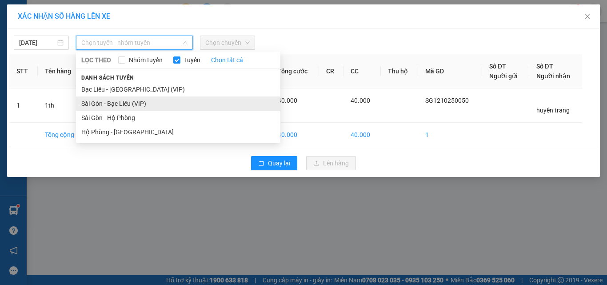
click at [109, 105] on li "Sài Gòn - Bạc Liêu (VIP)" at bounding box center [178, 103] width 204 height 14
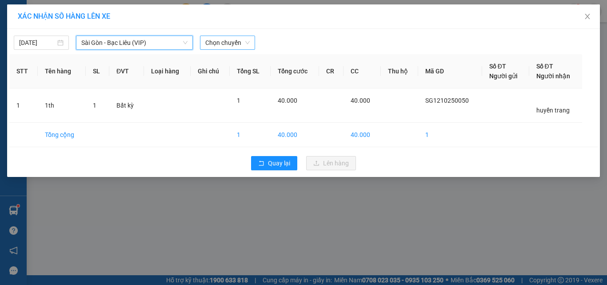
click at [216, 44] on span "Chọn chuyến" at bounding box center [227, 42] width 44 height 13
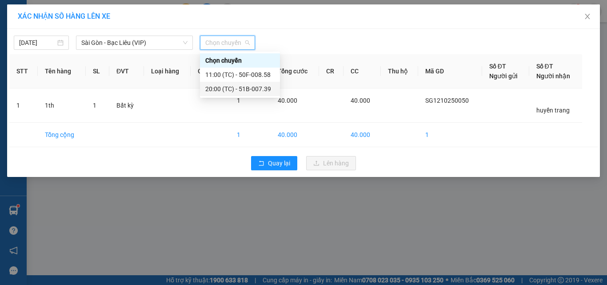
click at [242, 85] on div "20:00 (TC) - 51B-007.39" at bounding box center [239, 89] width 69 height 10
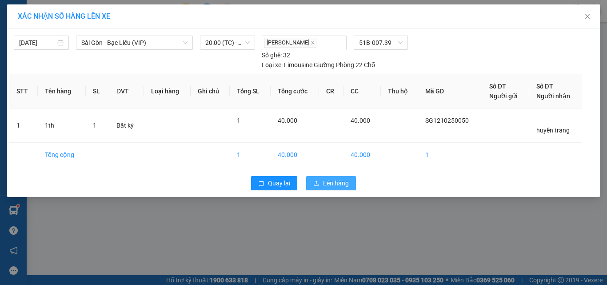
click at [342, 178] on span "Lên hàng" at bounding box center [336, 183] width 26 height 10
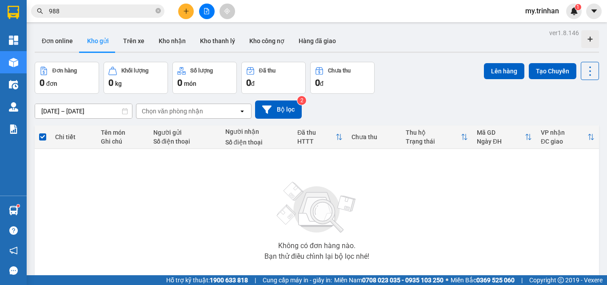
click at [185, 9] on icon "plus" at bounding box center [186, 11] width 6 height 6
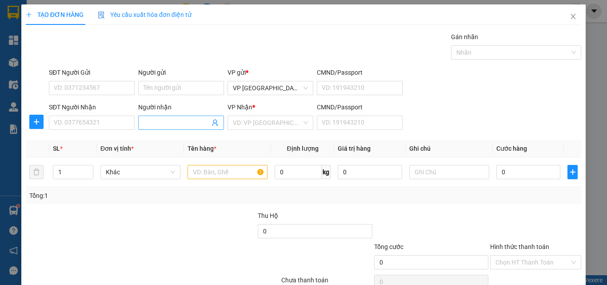
click at [171, 118] on input "Người nhận" at bounding box center [176, 123] width 66 height 10
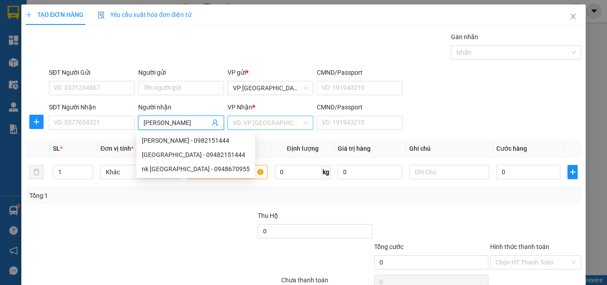
type input "[PERSON_NAME]"
click at [267, 127] on input "search" at bounding box center [267, 122] width 69 height 13
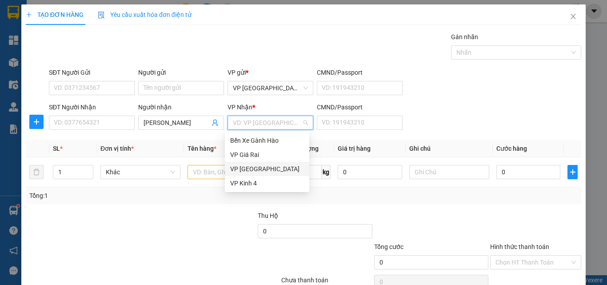
click at [243, 169] on div "VP [GEOGRAPHIC_DATA]" at bounding box center [267, 169] width 74 height 10
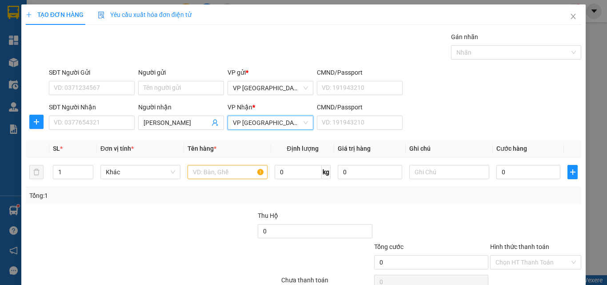
click at [252, 126] on span "VP [GEOGRAPHIC_DATA]" at bounding box center [270, 122] width 75 height 13
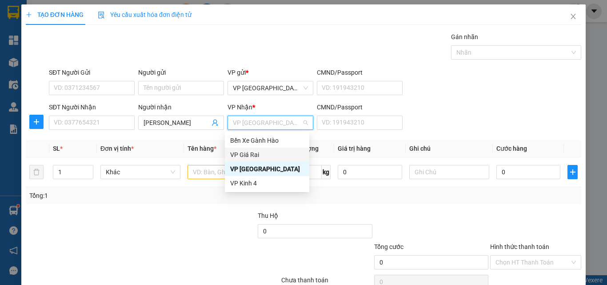
click at [245, 156] on div "VP Giá Rai" at bounding box center [267, 155] width 74 height 10
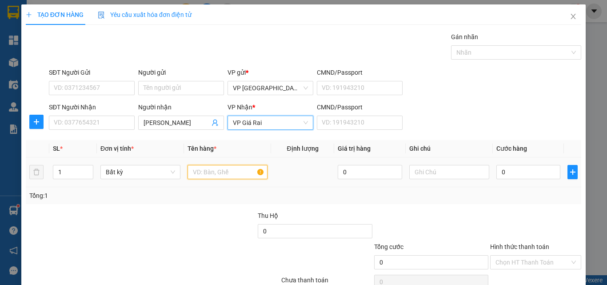
click at [219, 174] on input "text" at bounding box center [227, 172] width 80 height 14
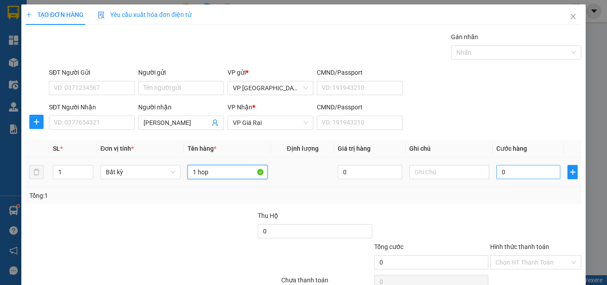
type input "1 hop"
click at [517, 166] on input "0" at bounding box center [528, 172] width 64 height 14
type input "2"
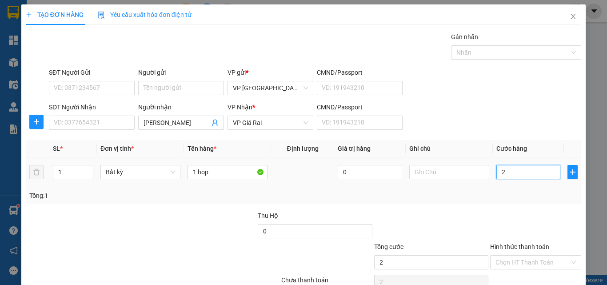
type input "20"
type input "20.000"
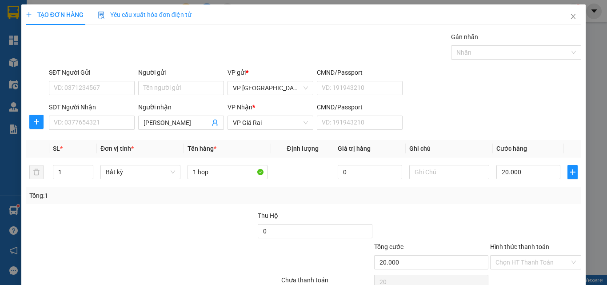
type input "20.000"
click at [530, 255] on input "Hình thức thanh toán" at bounding box center [532, 261] width 74 height 13
click at [518, 165] on input "20.000" at bounding box center [528, 172] width 64 height 14
click at [552, 255] on input "Hình thức thanh toán" at bounding box center [532, 261] width 74 height 13
click at [528, 275] on div "Tại văn phòng" at bounding box center [528, 280] width 79 height 10
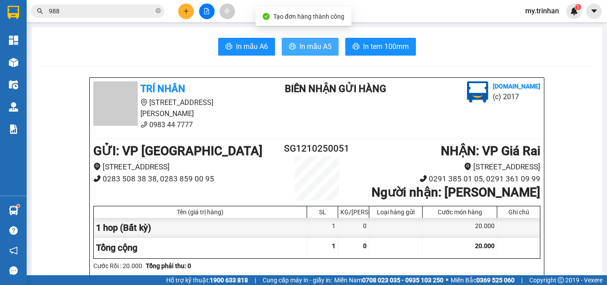
click at [306, 40] on button "In mẫu A5" at bounding box center [310, 47] width 57 height 18
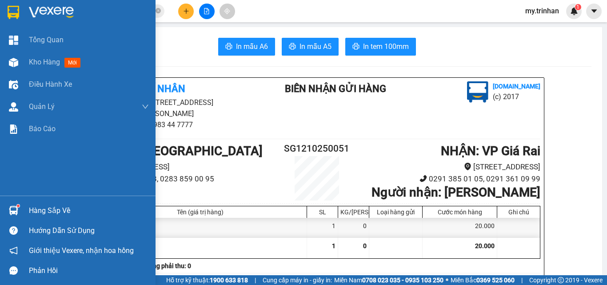
click at [12, 10] on img at bounding box center [14, 12] width 12 height 13
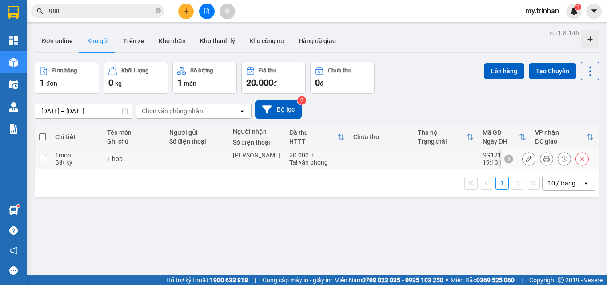
click at [45, 155] on input "checkbox" at bounding box center [43, 158] width 7 height 7
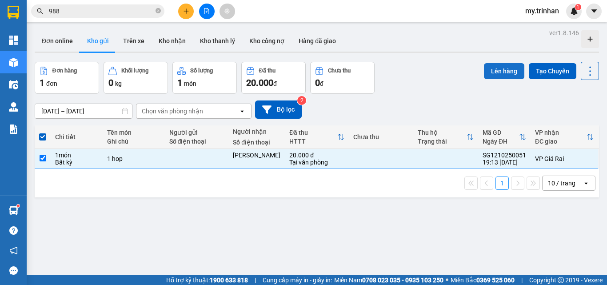
click at [490, 68] on button "Lên hàng" at bounding box center [504, 71] width 40 height 16
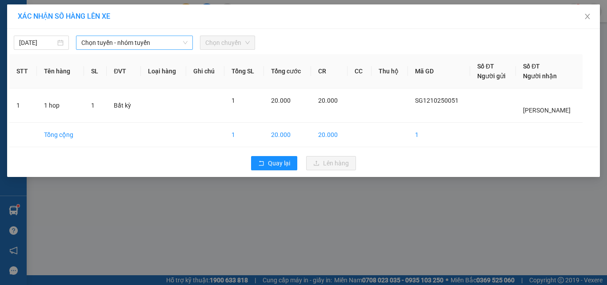
click at [107, 47] on span "Chọn tuyến - nhóm tuyến" at bounding box center [134, 42] width 106 height 13
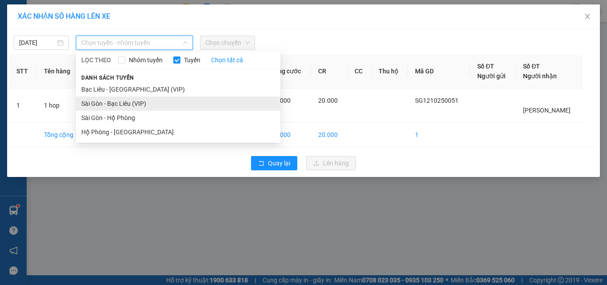
click at [100, 101] on li "Sài Gòn - Bạc Liêu (VIP)" at bounding box center [178, 103] width 204 height 14
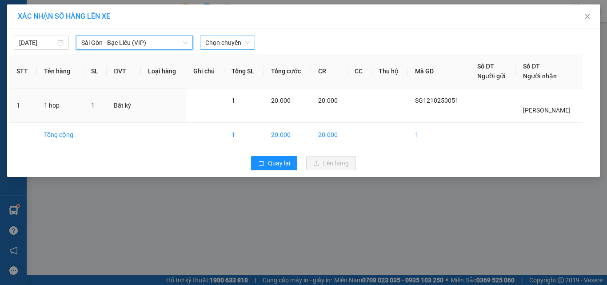
click at [226, 43] on span "Chọn chuyến" at bounding box center [227, 42] width 44 height 13
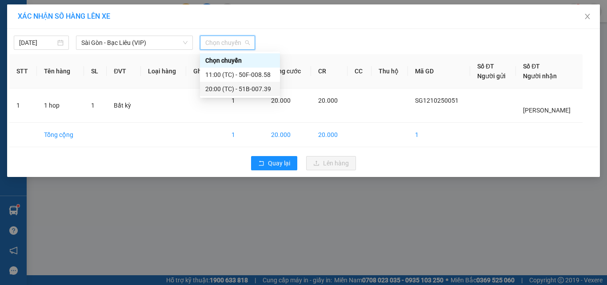
click at [227, 91] on div "20:00 (TC) - 51B-007.39" at bounding box center [239, 89] width 69 height 10
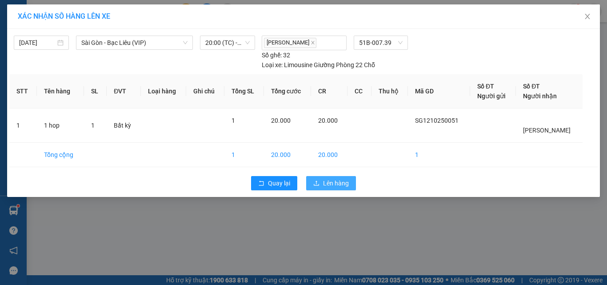
click at [336, 180] on span "Lên hàng" at bounding box center [336, 183] width 26 height 10
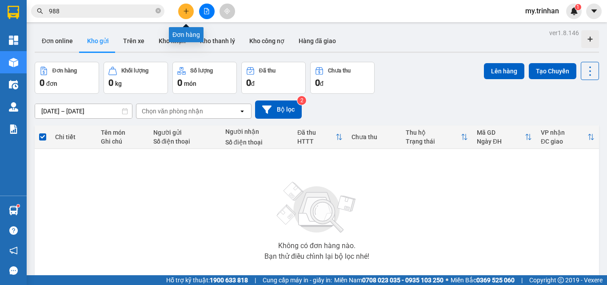
click at [185, 10] on icon "plus" at bounding box center [186, 11] width 6 height 6
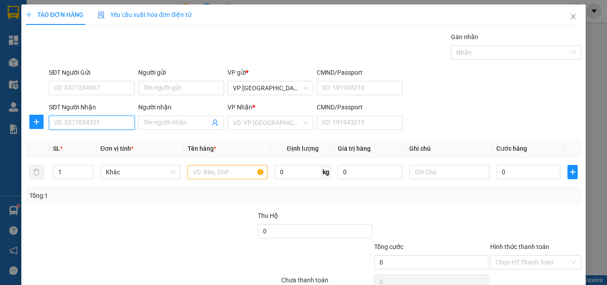
click at [95, 117] on input "SĐT Người Nhận" at bounding box center [92, 122] width 86 height 14
click at [224, 173] on input "text" at bounding box center [227, 172] width 80 height 14
type input "1 bao trắng"
click at [83, 123] on input "SĐT Người Nhận" at bounding box center [92, 122] width 86 height 14
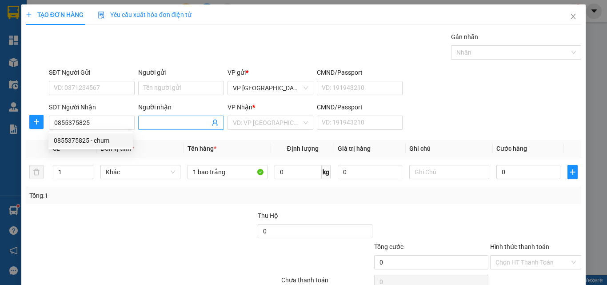
click at [180, 121] on input "Người nhận" at bounding box center [176, 123] width 66 height 10
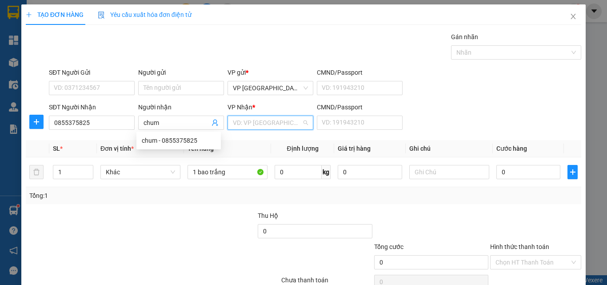
click at [258, 122] on input "search" at bounding box center [267, 122] width 69 height 13
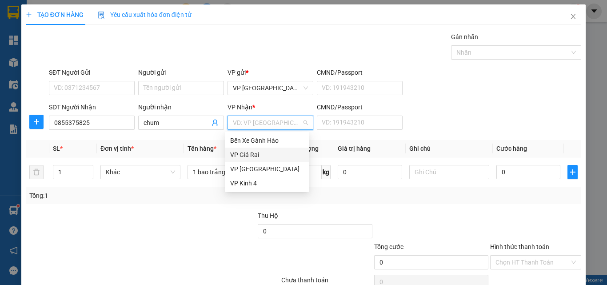
click at [246, 154] on div "VP Giá Rai" at bounding box center [267, 155] width 74 height 10
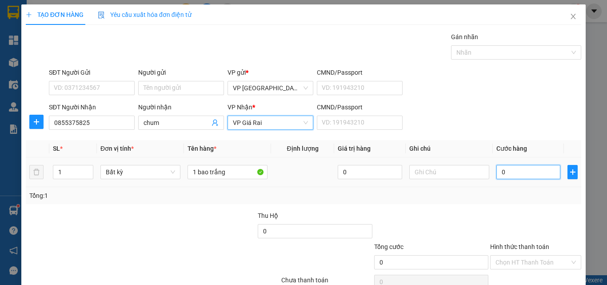
click at [516, 171] on input "0" at bounding box center [528, 172] width 64 height 14
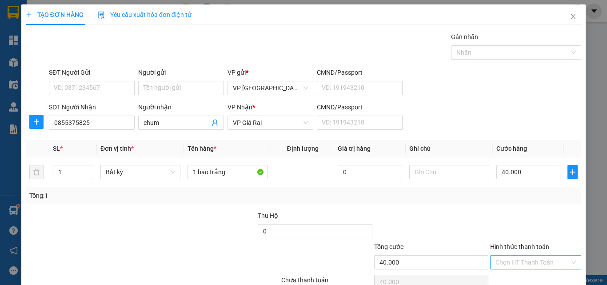
click at [516, 255] on input "Hình thức thanh toán" at bounding box center [532, 261] width 74 height 13
click at [512, 275] on div "Tại văn phòng" at bounding box center [528, 280] width 79 height 10
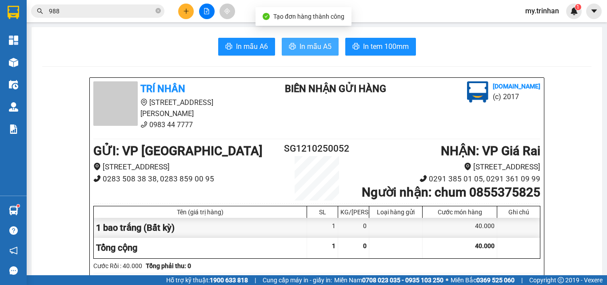
click at [306, 47] on span "In mẫu A5" at bounding box center [315, 46] width 32 height 11
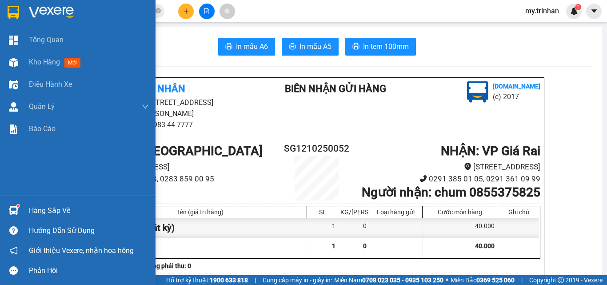
click at [18, 12] on img at bounding box center [14, 12] width 12 height 13
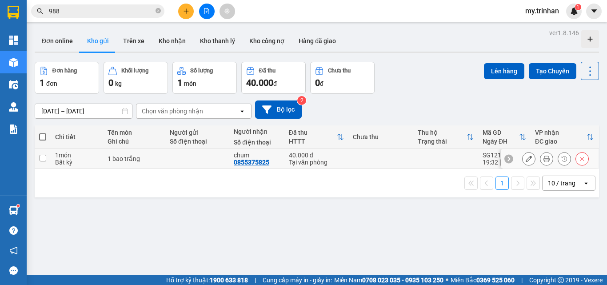
click at [42, 158] on input "checkbox" at bounding box center [43, 158] width 7 height 7
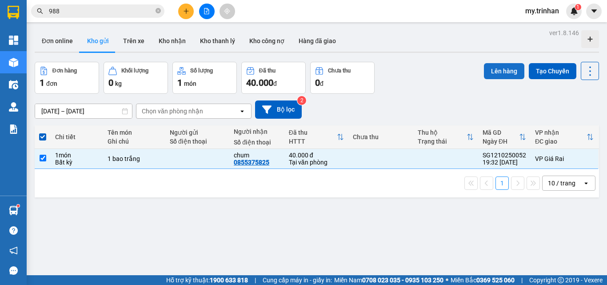
click at [497, 71] on button "Lên hàng" at bounding box center [504, 71] width 40 height 16
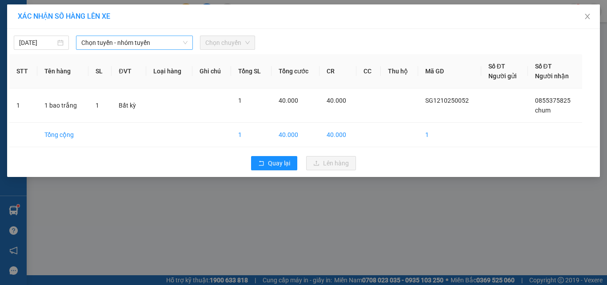
click at [113, 47] on span "Chọn tuyến - nhóm tuyến" at bounding box center [134, 42] width 106 height 13
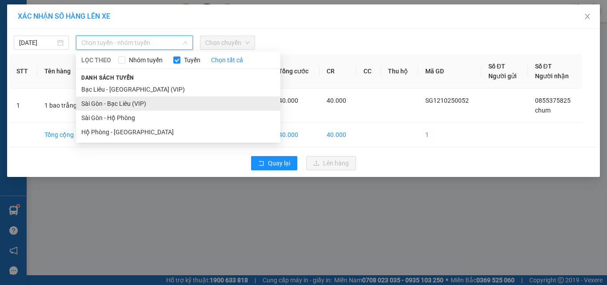
click at [91, 106] on li "Sài Gòn - Bạc Liêu (VIP)" at bounding box center [178, 103] width 204 height 14
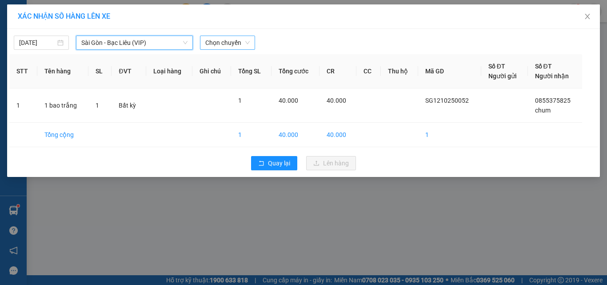
click at [238, 48] on span "Chọn chuyến" at bounding box center [227, 42] width 44 height 13
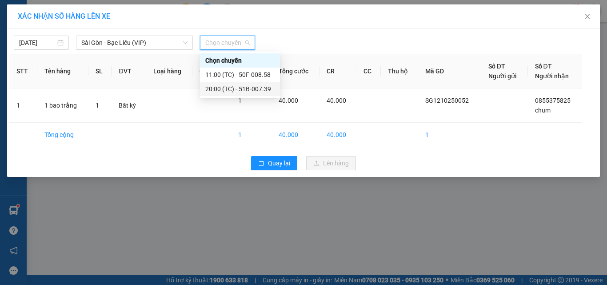
click at [228, 89] on div "20:00 (TC) - 51B-007.39" at bounding box center [239, 89] width 69 height 10
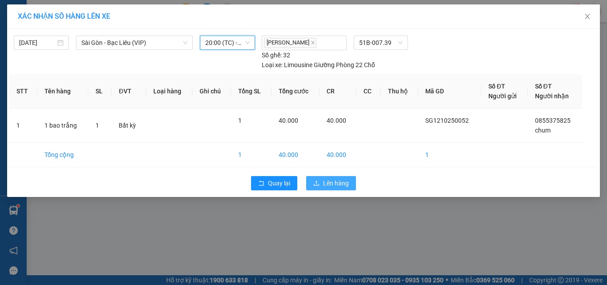
click at [334, 181] on span "Lên hàng" at bounding box center [336, 183] width 26 height 10
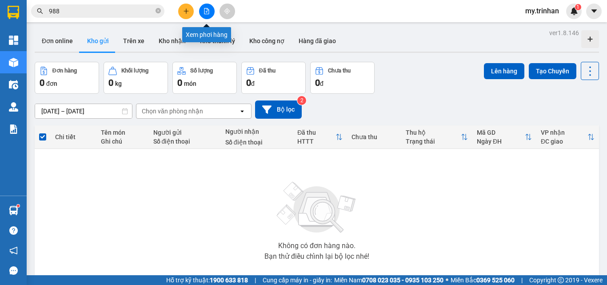
click at [207, 6] on button at bounding box center [207, 12] width 16 height 16
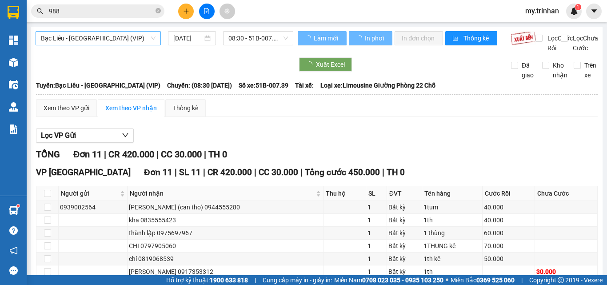
click at [102, 38] on span "Bạc Liêu - [GEOGRAPHIC_DATA] (VIP)" at bounding box center [98, 38] width 115 height 13
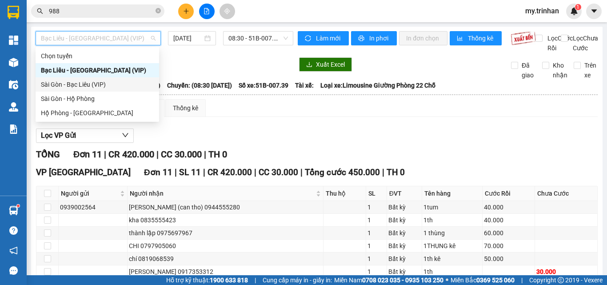
click at [60, 85] on div "Sài Gòn - Bạc Liêu (VIP)" at bounding box center [97, 84] width 113 height 10
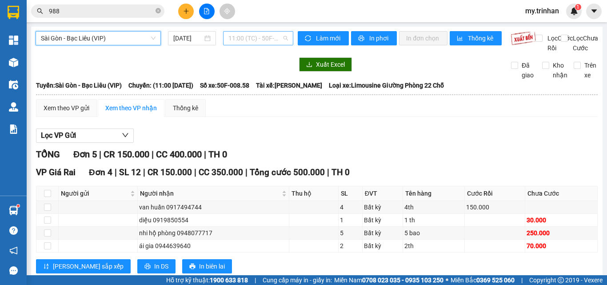
click at [247, 39] on span "11:00 (TC) - 50F-008.58" at bounding box center [258, 38] width 60 height 13
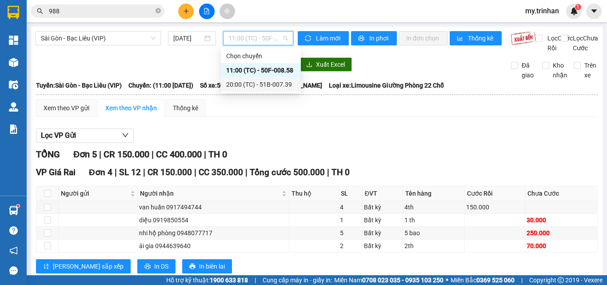
click at [239, 86] on div "20:00 (TC) - 51B-007.39" at bounding box center [260, 84] width 69 height 10
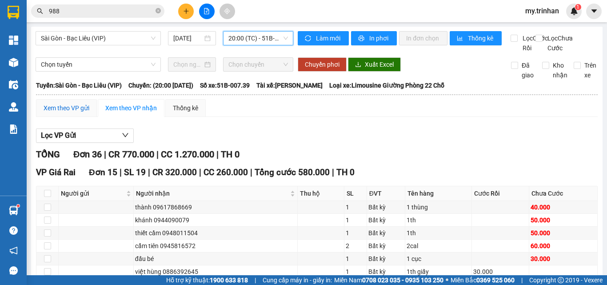
click at [75, 113] on div "Xem theo VP gửi" at bounding box center [67, 108] width 46 height 10
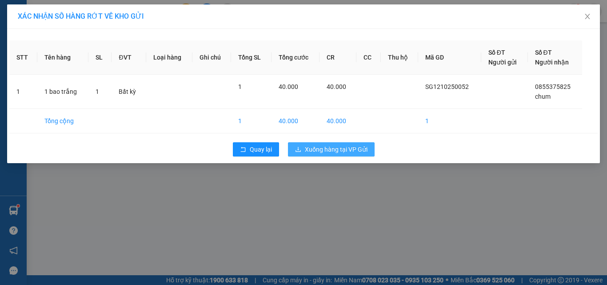
click at [350, 147] on span "Xuống hàng tại VP Gửi" at bounding box center [336, 149] width 63 height 10
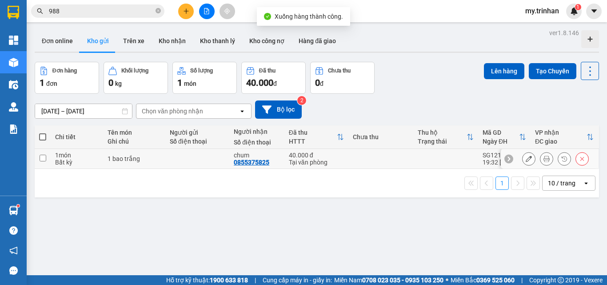
click at [525, 155] on icon at bounding box center [528, 158] width 6 height 6
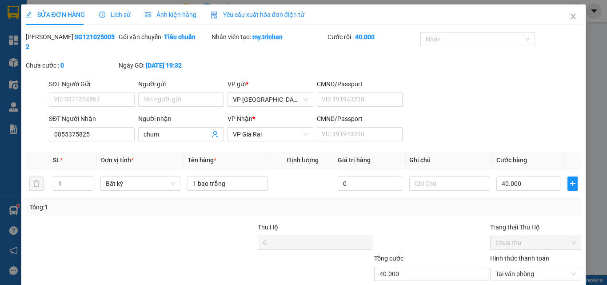
click at [277, 117] on div "VP Nhận *" at bounding box center [270, 120] width 86 height 13
click at [251, 127] on span "VP Giá Rai" at bounding box center [270, 133] width 75 height 13
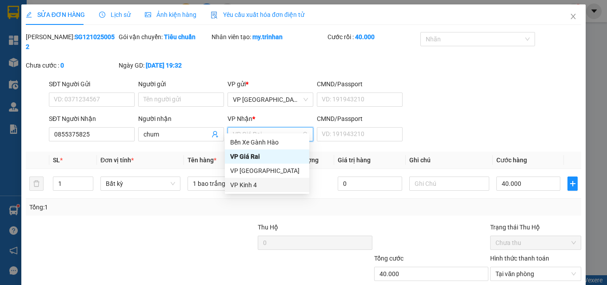
click at [246, 184] on div "VP Kinh 4" at bounding box center [267, 185] width 74 height 10
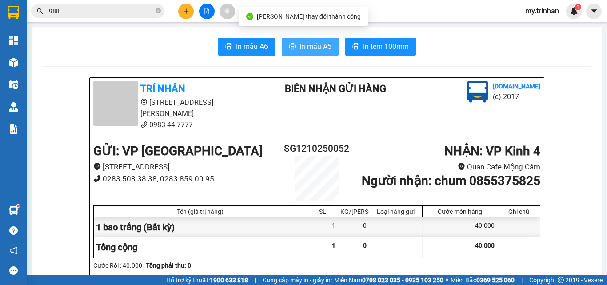
click at [293, 45] on button "In mẫu A5" at bounding box center [310, 47] width 57 height 18
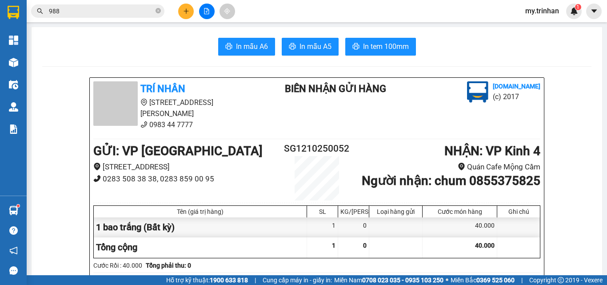
drag, startPoint x: 465, startPoint y: 254, endPoint x: 499, endPoint y: 250, distance: 34.0
click at [465, 260] on div "Cước Rồi : 40.000 Tổng phải thu: 0" at bounding box center [316, 265] width 447 height 10
click at [187, 10] on icon "plus" at bounding box center [186, 11] width 6 height 6
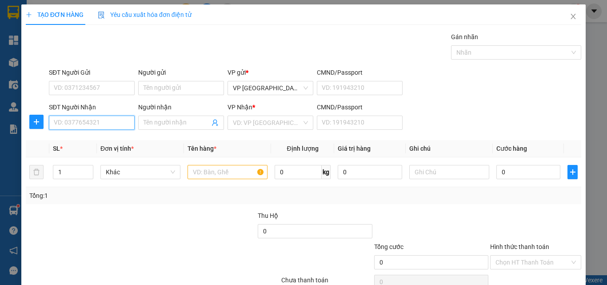
click at [108, 124] on input "SĐT Người Nhận" at bounding box center [92, 122] width 86 height 14
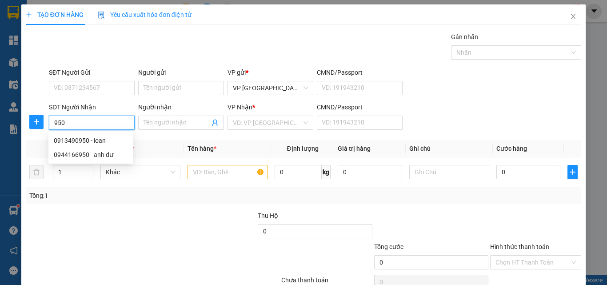
click at [108, 124] on input "950" at bounding box center [92, 122] width 86 height 14
click at [107, 136] on div "0786666321 - nha khoa" at bounding box center [91, 140] width 74 height 10
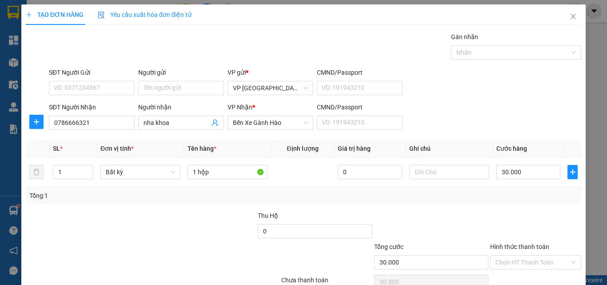
click at [506, 243] on label "Hình thức thanh toán" at bounding box center [519, 246] width 59 height 7
click at [506, 255] on input "Hình thức thanh toán" at bounding box center [532, 261] width 74 height 13
click at [505, 275] on div "Tại văn phòng" at bounding box center [528, 280] width 79 height 10
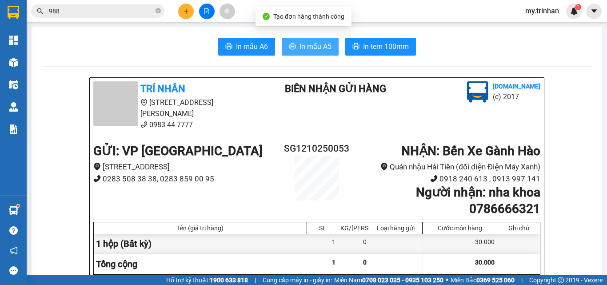
click at [324, 47] on span "In mẫu A5" at bounding box center [315, 46] width 32 height 11
click at [315, 41] on span "In mẫu A5" at bounding box center [315, 46] width 32 height 11
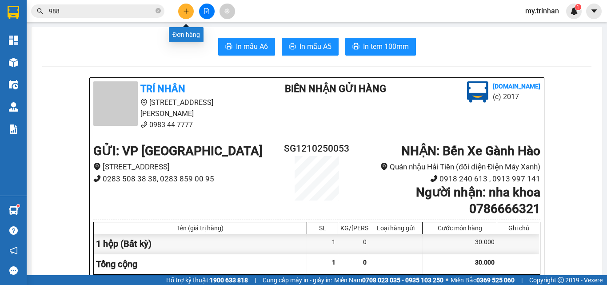
click at [187, 9] on icon "plus" at bounding box center [186, 11] width 6 height 6
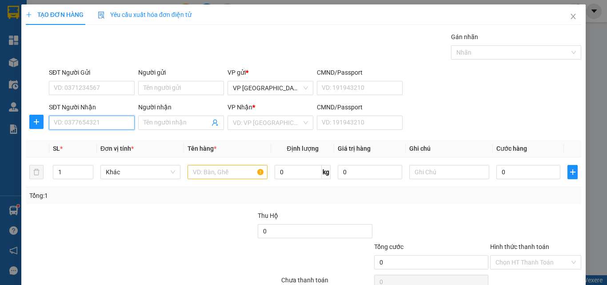
click at [119, 121] on input "SĐT Người Nhận" at bounding box center [92, 122] width 86 height 14
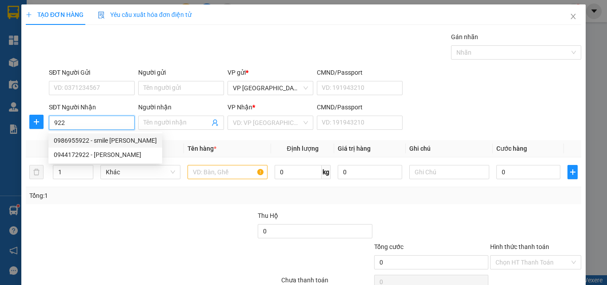
click at [114, 140] on div "0986955922 - smile [PERSON_NAME]" at bounding box center [105, 140] width 103 height 10
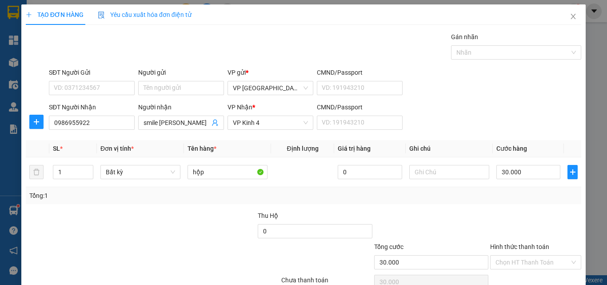
click at [530, 243] on label "Hình thức thanh toán" at bounding box center [519, 246] width 59 height 7
click at [530, 255] on input "Hình thức thanh toán" at bounding box center [532, 261] width 74 height 13
click at [518, 275] on div "Tại văn phòng" at bounding box center [528, 280] width 79 height 10
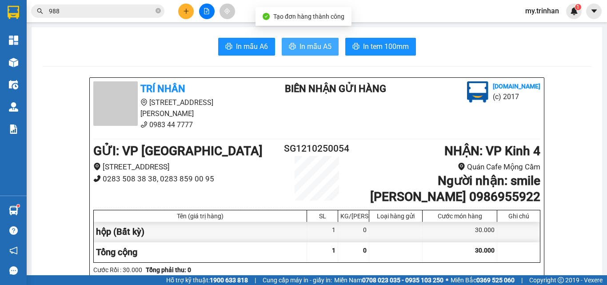
click at [314, 45] on span "In mẫu A5" at bounding box center [315, 46] width 32 height 11
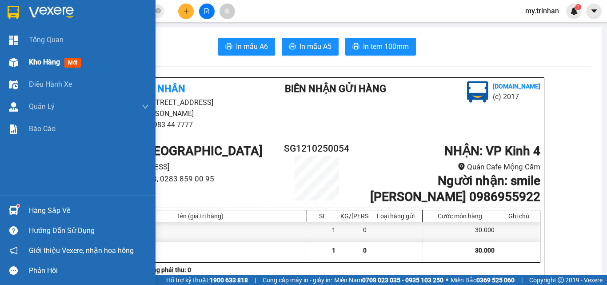
click at [37, 59] on span "Kho hàng" at bounding box center [44, 62] width 31 height 8
